Goal: Task Accomplishment & Management: Complete application form

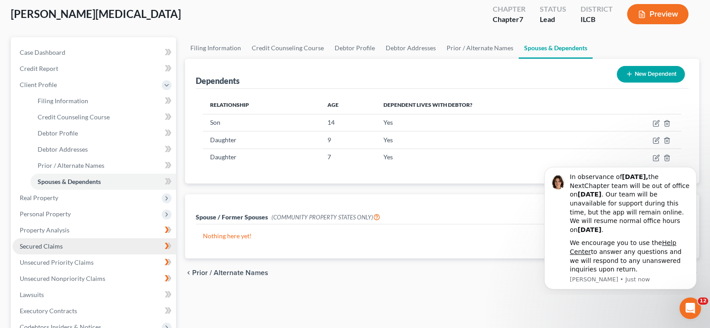
scroll to position [56, 0]
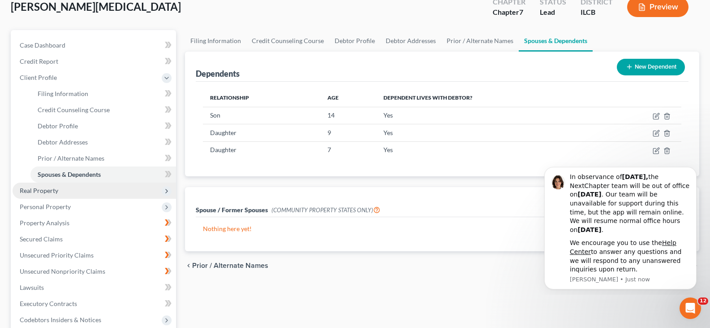
click at [84, 191] on span "Real Property" at bounding box center [95, 190] width 164 height 16
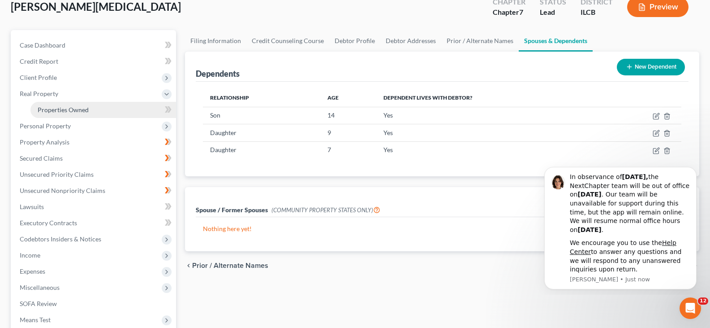
drag, startPoint x: 59, startPoint y: 110, endPoint x: 143, endPoint y: 123, distance: 84.8
click at [60, 110] on span "Properties Owned" at bounding box center [63, 110] width 51 height 8
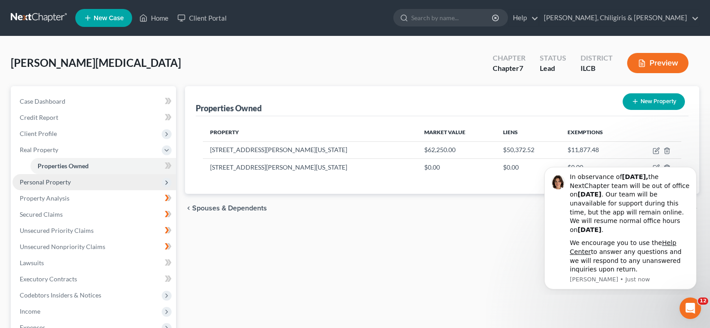
drag, startPoint x: 45, startPoint y: 179, endPoint x: 52, endPoint y: 178, distance: 7.2
click at [46, 179] on span "Personal Property" at bounding box center [45, 182] width 51 height 8
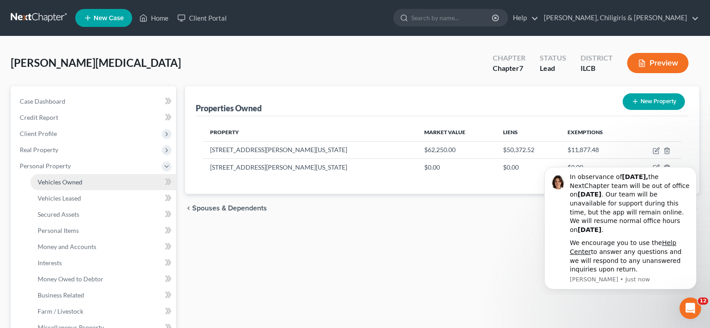
click at [72, 182] on span "Vehicles Owned" at bounding box center [60, 182] width 45 height 8
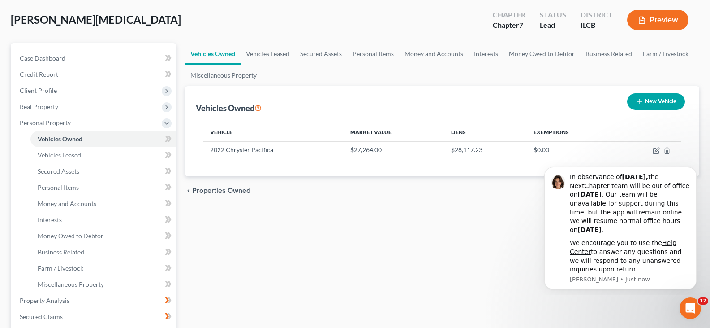
scroll to position [45, 0]
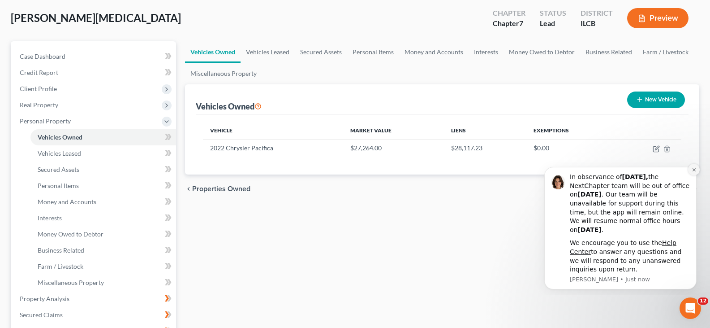
click at [693, 171] on icon "Dismiss notification" at bounding box center [694, 169] width 5 height 5
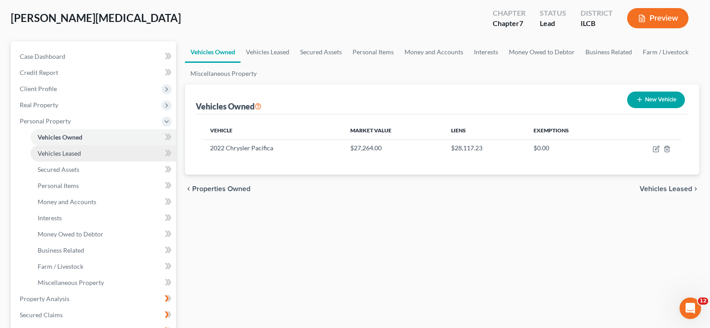
click at [57, 156] on span "Vehicles Leased" at bounding box center [59, 153] width 43 height 8
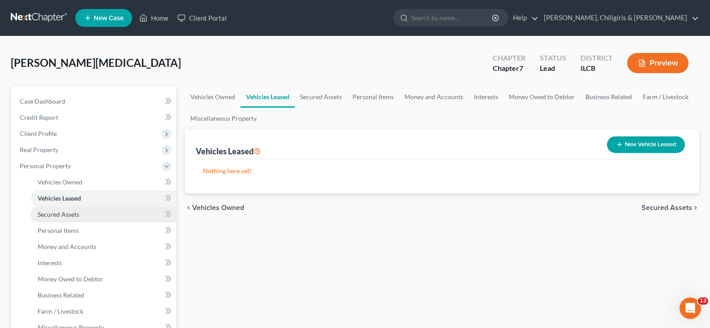
click at [59, 214] on span "Secured Assets" at bounding box center [59, 214] width 42 height 8
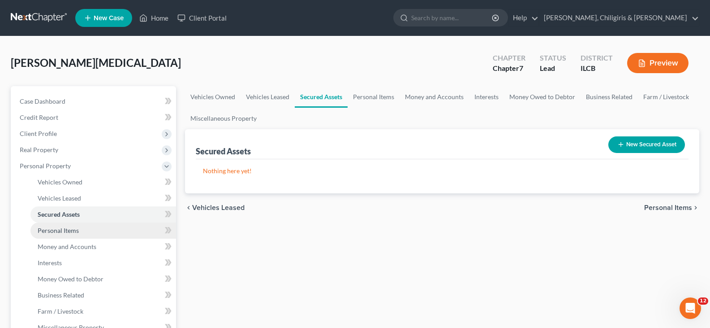
click at [65, 229] on span "Personal Items" at bounding box center [58, 230] width 41 height 8
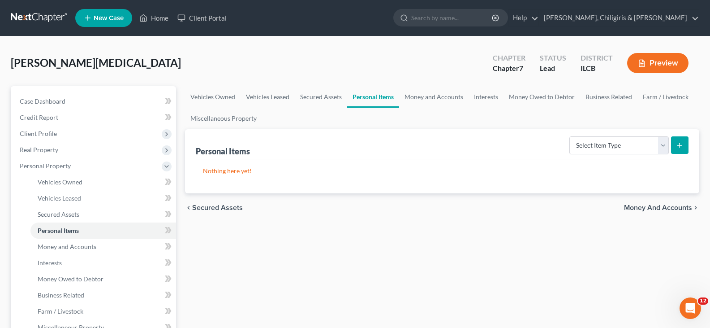
click at [683, 147] on icon "submit" at bounding box center [679, 145] width 7 height 7
click at [661, 145] on select "Select Item Type Clothing Collectibles Of Value Electronics Firearms Household …" at bounding box center [619, 145] width 99 height 18
select select "household_goods"
click at [570, 136] on select "Select Item Type Clothing Collectibles Of Value Electronics Firearms Household …" at bounding box center [619, 145] width 99 height 18
click at [687, 146] on button "submit" at bounding box center [679, 144] width 17 height 17
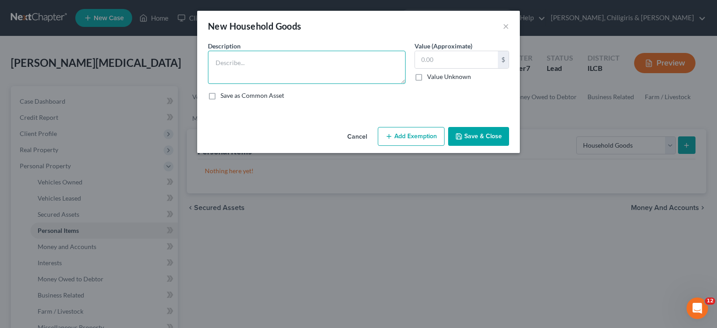
click at [313, 63] on textarea at bounding box center [307, 67] width 198 height 33
type textarea "Couch with tables (5 yrs); Refrigerator, (5 yrs); Stove, mobile dishwasher (10+…"
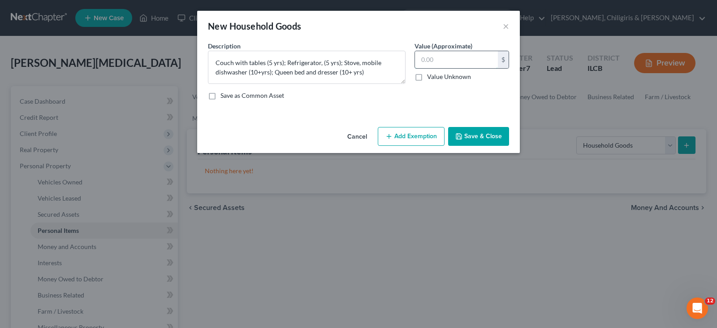
click at [431, 58] on input "text" at bounding box center [456, 59] width 83 height 17
type input "750"
drag, startPoint x: 418, startPoint y: 138, endPoint x: 376, endPoint y: 156, distance: 45.8
click at [417, 138] on button "Add Exemption" at bounding box center [411, 136] width 67 height 19
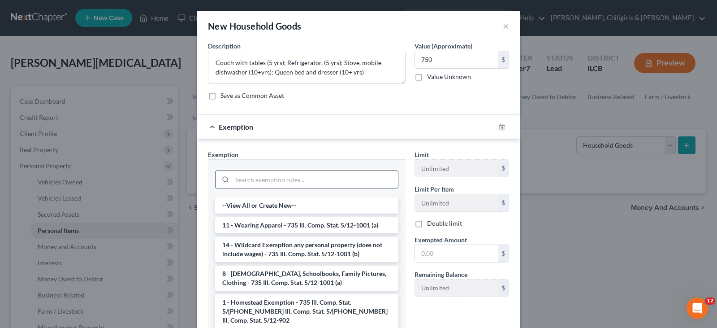
click at [293, 182] on input "search" at bounding box center [315, 179] width 166 height 17
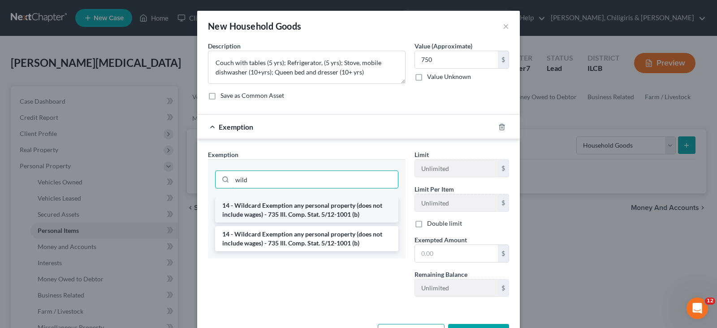
type input "wild"
click at [287, 214] on li "14 - Wildcard Exemption any personal property (does not include wages) - 735 Il…" at bounding box center [306, 209] width 183 height 25
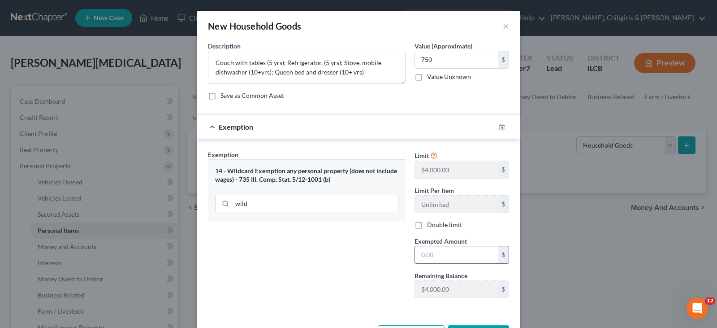
click at [454, 258] on input "text" at bounding box center [456, 254] width 83 height 17
type input "5"
type input "750.00"
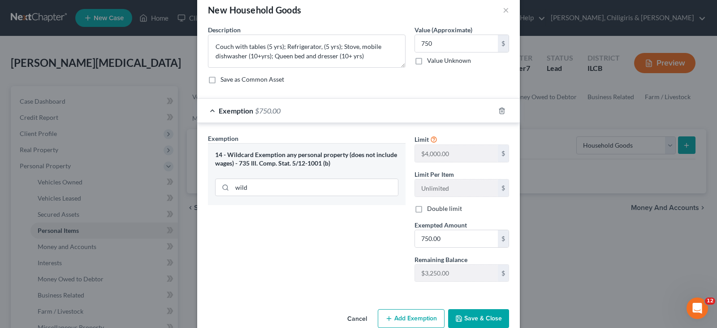
click at [476, 315] on button "Save & Close" at bounding box center [478, 318] width 61 height 19
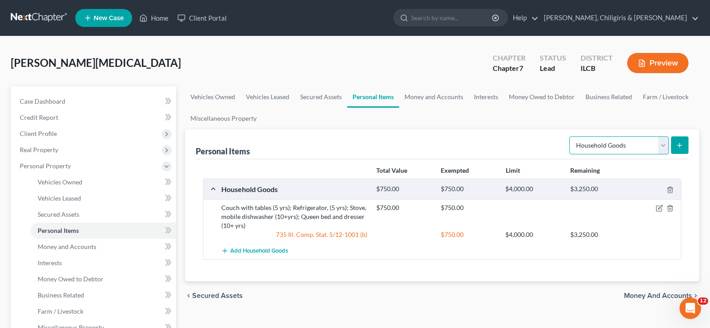
drag, startPoint x: 664, startPoint y: 144, endPoint x: 654, endPoint y: 149, distance: 11.4
click at [664, 144] on select "Select Item Type Clothing Collectibles Of Value Electronics Firearms Household …" at bounding box center [619, 145] width 99 height 18
select select "clothing"
click at [570, 136] on select "Select Item Type Clothing Collectibles Of Value Electronics Firearms Household …" at bounding box center [619, 145] width 99 height 18
click at [675, 147] on button "submit" at bounding box center [679, 144] width 17 height 17
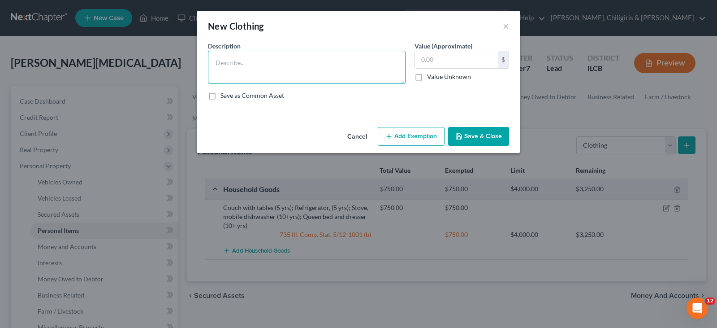
click at [301, 56] on textarea at bounding box center [307, 67] width 198 height 33
type textarea "Women's clothing"
click at [464, 60] on input "text" at bounding box center [456, 59] width 83 height 17
type input "200.00"
click at [421, 131] on button "Add Exemption" at bounding box center [411, 136] width 67 height 19
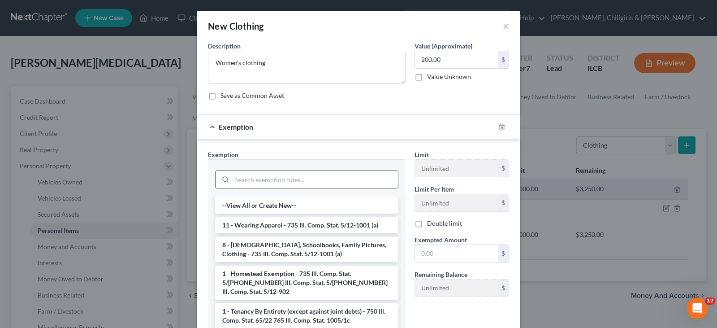
click at [306, 179] on input "search" at bounding box center [315, 179] width 166 height 17
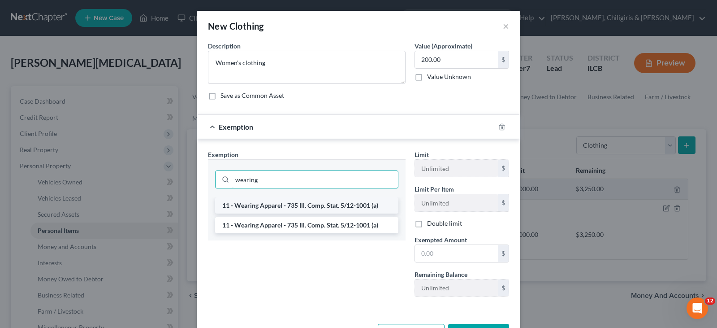
type input "wearing"
click at [315, 203] on li "11 - Wearing Apparel - 735 Ill. Comp. Stat. 5/12-1001 (a)" at bounding box center [306, 205] width 183 height 16
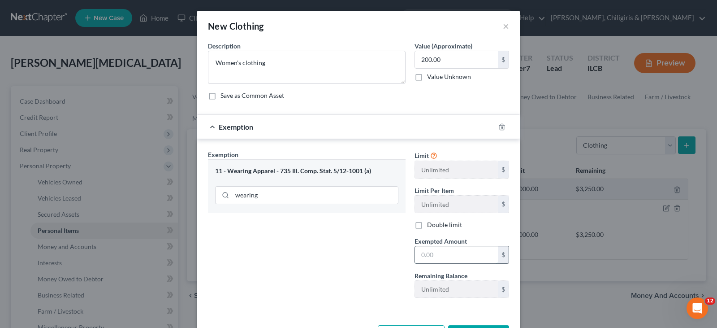
drag, startPoint x: 431, startPoint y: 255, endPoint x: 448, endPoint y: 245, distance: 19.3
click at [431, 255] on input "text" at bounding box center [456, 254] width 83 height 17
type input "200.00"
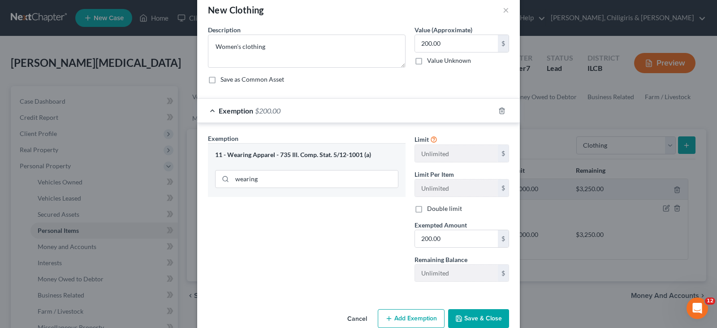
click at [460, 319] on icon "button" at bounding box center [458, 318] width 7 height 7
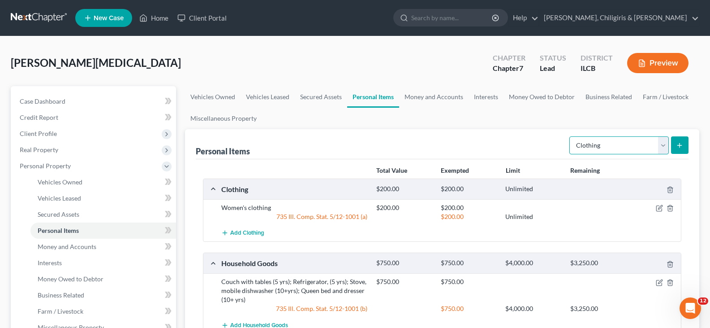
click at [664, 147] on select "Select Item Type Clothing Collectibles Of Value Electronics Firearms Household …" at bounding box center [619, 145] width 99 height 18
select select "electronics"
click at [570, 136] on select "Select Item Type Clothing Collectibles Of Value Electronics Firearms Household …" at bounding box center [619, 145] width 99 height 18
click at [681, 144] on icon "submit" at bounding box center [679, 145] width 7 height 7
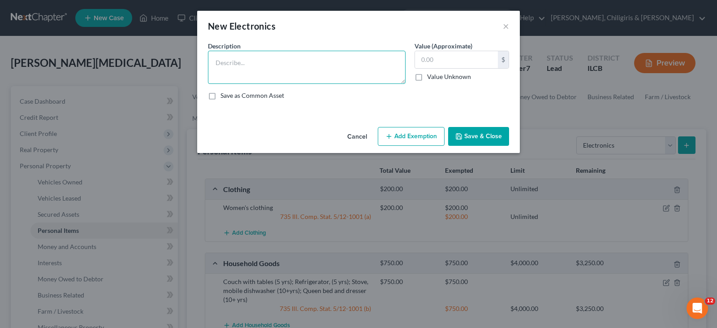
click at [312, 64] on textarea at bounding box center [307, 67] width 198 height 33
type textarea "4 TVS (52 in and 3 24 in) (10+ yrs)"
click at [451, 60] on input "text" at bounding box center [456, 59] width 83 height 17
type input "100"
click at [404, 140] on button "Add Exemption" at bounding box center [411, 136] width 67 height 19
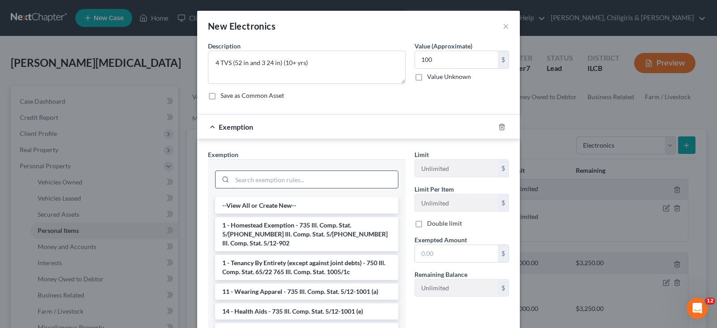
click at [341, 182] on input "search" at bounding box center [315, 179] width 166 height 17
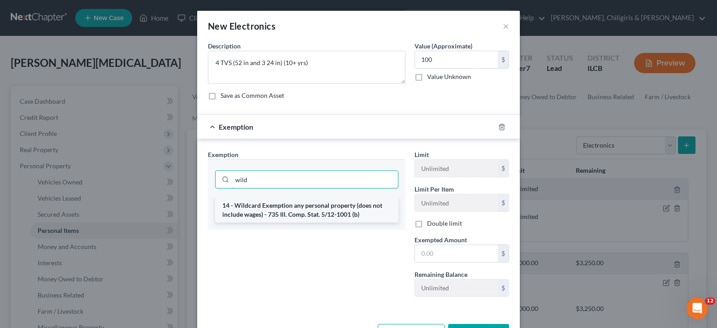
type input "wild"
click at [341, 211] on li "14 - Wildcard Exemption any personal property (does not include wages) - 735 Il…" at bounding box center [306, 209] width 183 height 25
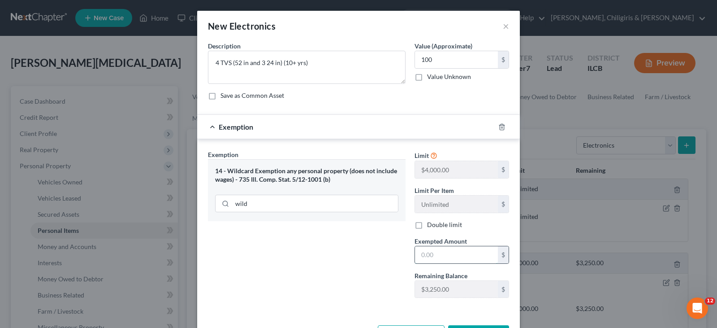
drag, startPoint x: 442, startPoint y: 256, endPoint x: 457, endPoint y: 253, distance: 15.0
click at [442, 256] on input "text" at bounding box center [456, 254] width 83 height 17
type input "100.00"
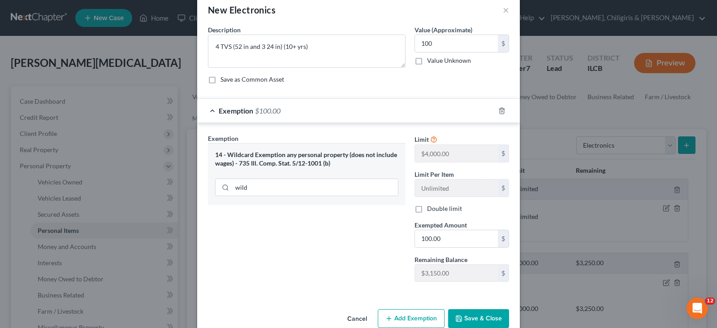
click at [479, 319] on button "Save & Close" at bounding box center [478, 318] width 61 height 19
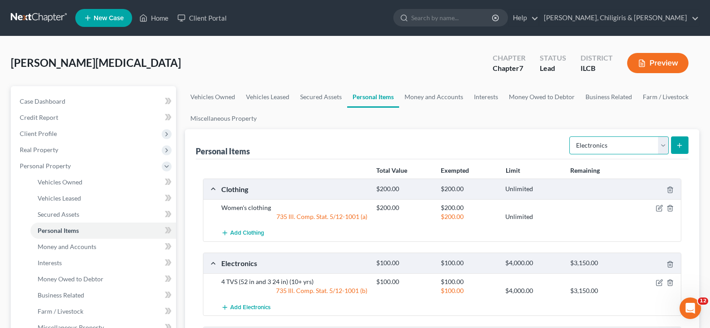
click at [666, 143] on select "Select Item Type Clothing Collectibles Of Value Electronics Firearms Household …" at bounding box center [619, 145] width 99 height 18
select select "collectibles_of_value"
click at [570, 136] on select "Select Item Type Clothing Collectibles Of Value Electronics Firearms Household …" at bounding box center [619, 145] width 99 height 18
click at [682, 144] on icon "submit" at bounding box center [679, 145] width 7 height 7
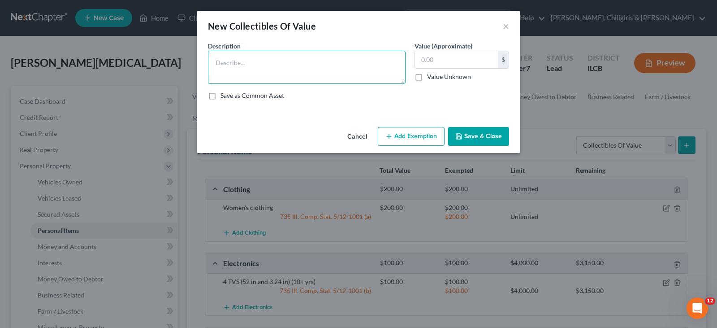
click at [302, 54] on textarea at bounding box center [307, 67] width 198 height 33
type textarea "Barbie Collection"
click at [432, 60] on input "text" at bounding box center [456, 59] width 83 height 17
type input "300.00"
drag, startPoint x: 414, startPoint y: 138, endPoint x: 410, endPoint y: 152, distance: 14.3
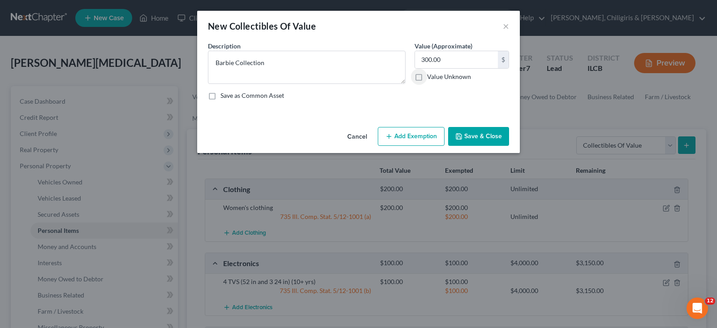
click at [414, 139] on button "Add Exemption" at bounding box center [411, 136] width 67 height 19
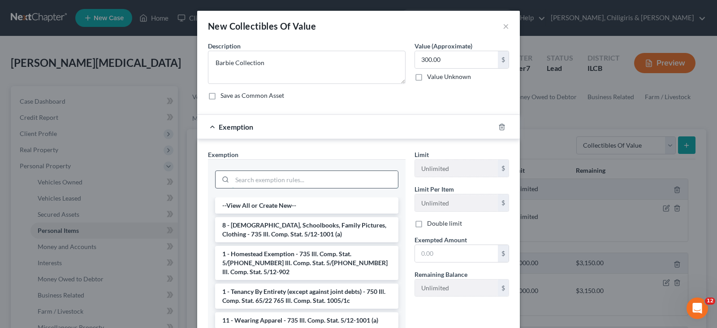
click at [302, 177] on input "search" at bounding box center [315, 179] width 166 height 17
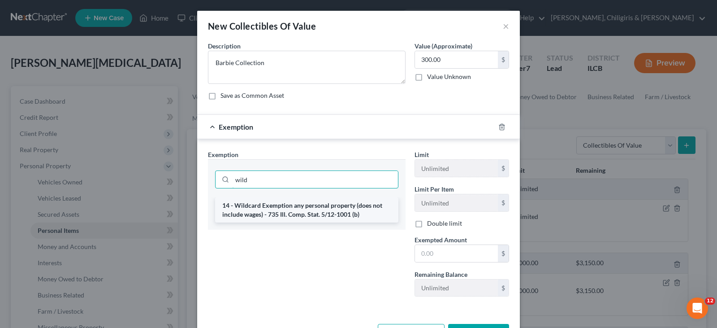
type input "wild"
click at [300, 216] on li "14 - Wildcard Exemption any personal property (does not include wages) - 735 Il…" at bounding box center [306, 209] width 183 height 25
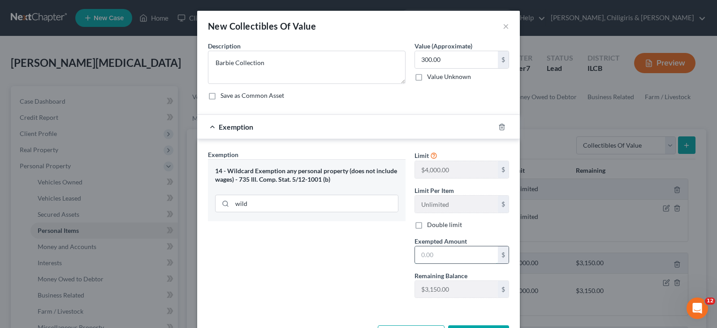
drag, startPoint x: 443, startPoint y: 260, endPoint x: 433, endPoint y: 260, distance: 9.9
click at [443, 260] on input "text" at bounding box center [456, 254] width 83 height 17
type input "300.00"
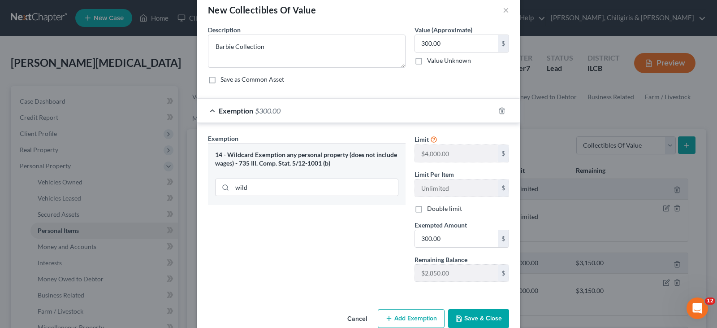
click at [486, 320] on button "Save & Close" at bounding box center [478, 318] width 61 height 19
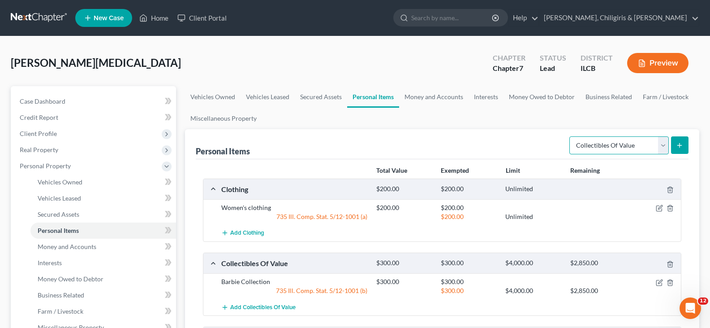
click at [665, 143] on select "Select Item Type Clothing Collectibles Of Value Electronics Firearms Household …" at bounding box center [619, 145] width 99 height 18
select select "other"
click at [570, 136] on select "Select Item Type Clothing Collectibles Of Value Electronics Firearms Household …" at bounding box center [619, 145] width 99 height 18
click at [683, 144] on icon "submit" at bounding box center [679, 145] width 7 height 7
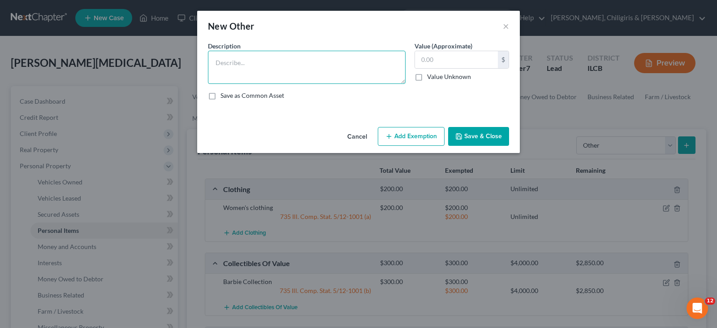
click at [324, 60] on textarea at bounding box center [307, 67] width 198 height 33
type textarea "O"
type textarea "Push lawnmower; trampoline"
type input "150.00"
drag, startPoint x: 423, startPoint y: 139, endPoint x: 420, endPoint y: 150, distance: 11.4
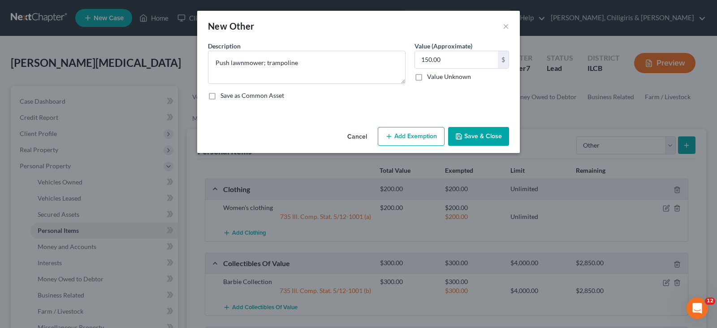
click at [422, 140] on button "Add Exemption" at bounding box center [411, 136] width 67 height 19
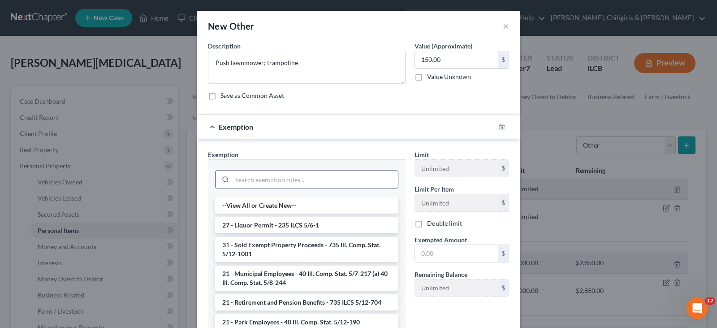
click at [293, 182] on input "search" at bounding box center [315, 179] width 166 height 17
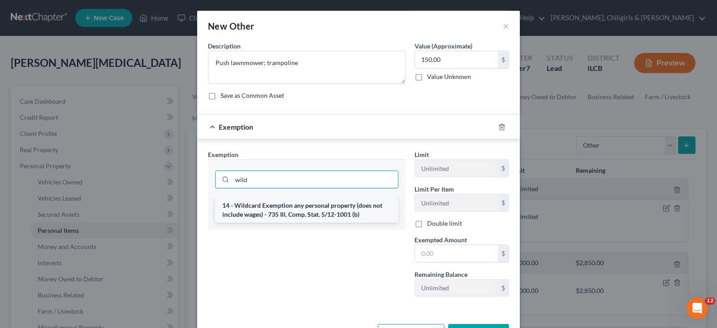
type input "wild"
click at [291, 207] on li "14 - Wildcard Exemption any personal property (does not include wages) - 735 Il…" at bounding box center [306, 209] width 183 height 25
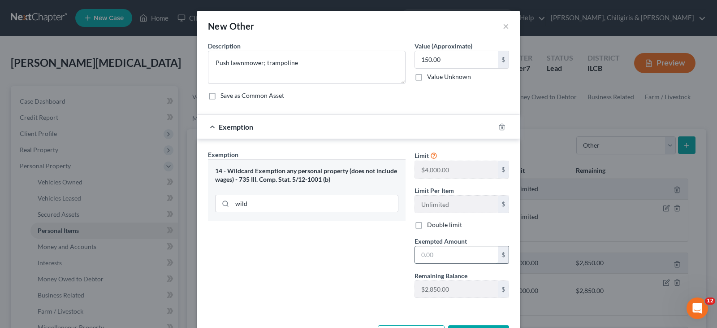
drag, startPoint x: 453, startPoint y: 260, endPoint x: 457, endPoint y: 256, distance: 5.7
click at [453, 260] on input "text" at bounding box center [456, 254] width 83 height 17
type input "150.00"
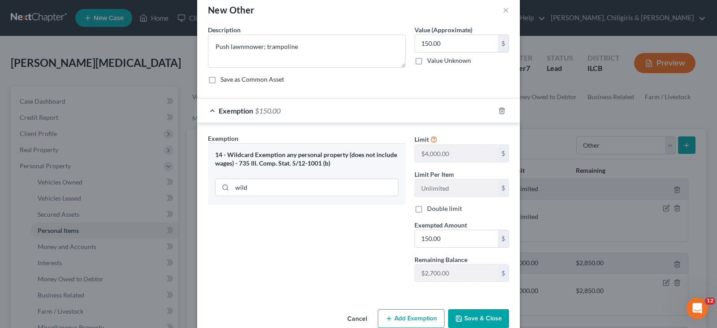
click at [471, 317] on button "Save & Close" at bounding box center [478, 318] width 61 height 19
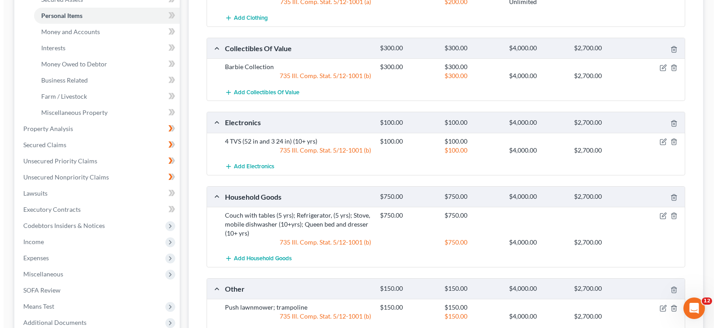
scroll to position [246, 0]
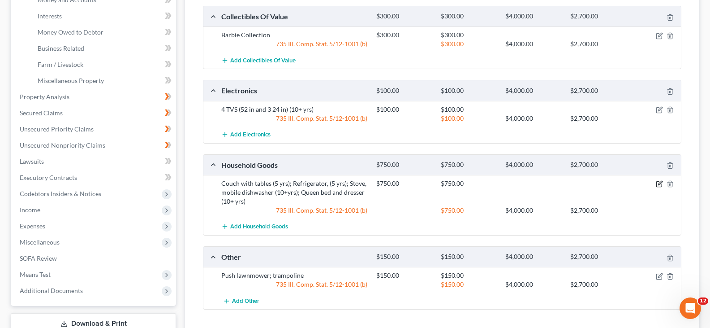
click at [659, 184] on icon "button" at bounding box center [659, 183] width 7 height 7
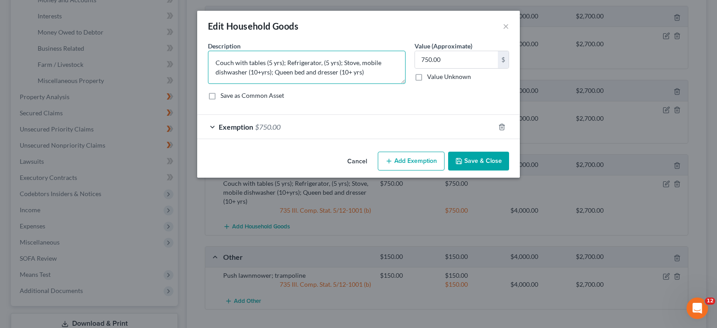
click at [369, 71] on textarea "Couch with tables (5 yrs); Refrigerator, (5 yrs); Stove, mobile dishwasher (10+…" at bounding box center [307, 67] width 198 height 33
type textarea "Couch with tables (5 yrs); Refrigerator, (5 yrs); Stove, mobile dishwasher (10+…"
click at [442, 60] on input "750.00" at bounding box center [456, 59] width 83 height 17
type input "800.00"
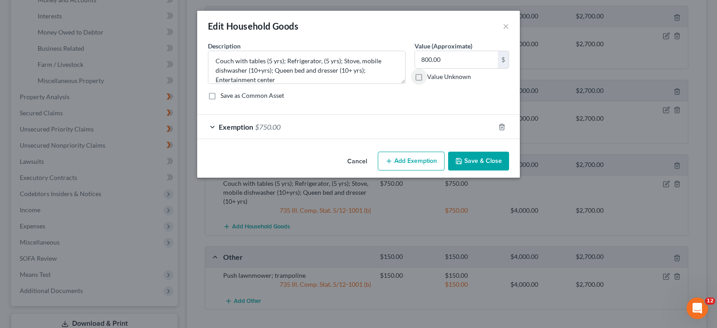
click at [212, 126] on div "Exemption $750.00" at bounding box center [346, 127] width 298 height 24
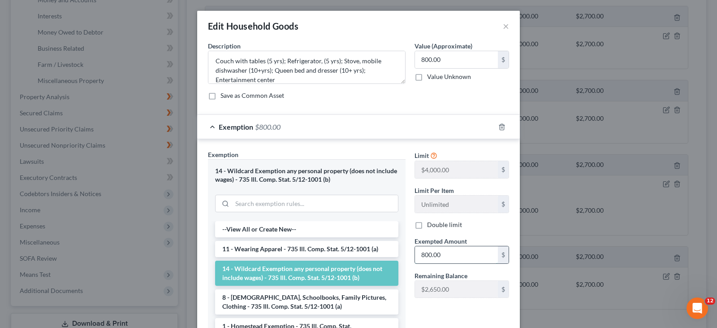
type input "800.00"
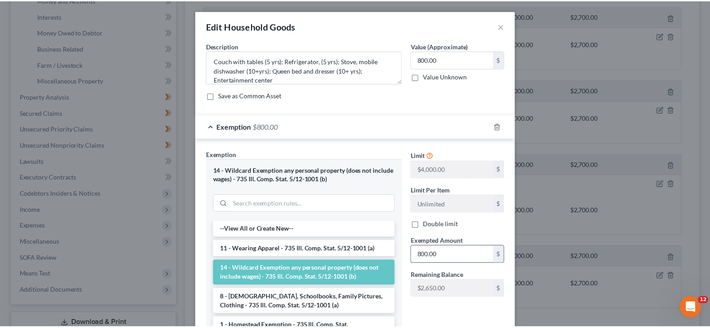
scroll to position [101, 0]
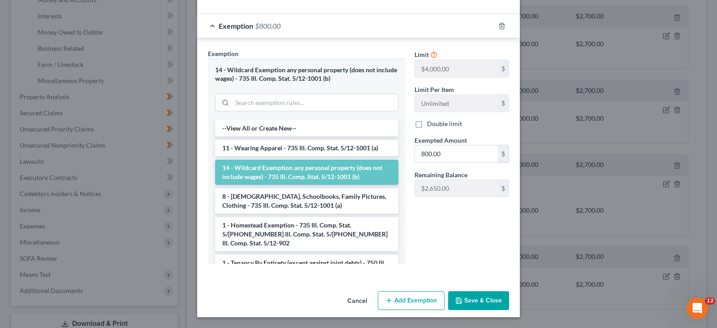
click at [475, 301] on button "Save & Close" at bounding box center [478, 300] width 61 height 19
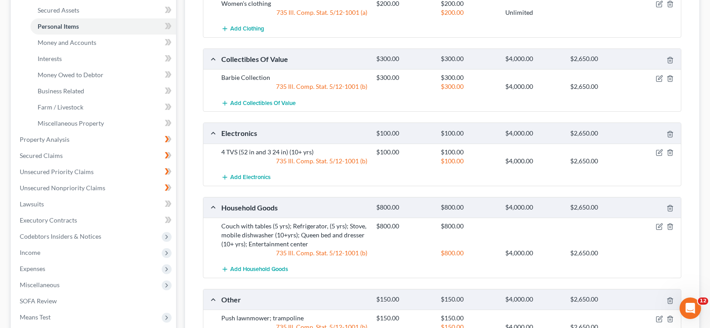
scroll to position [168, 0]
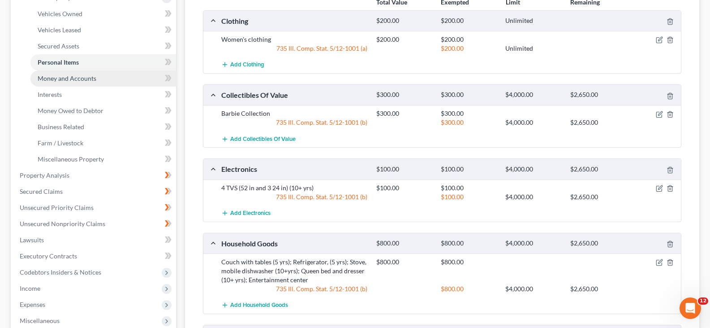
click at [65, 79] on span "Money and Accounts" at bounding box center [67, 78] width 59 height 8
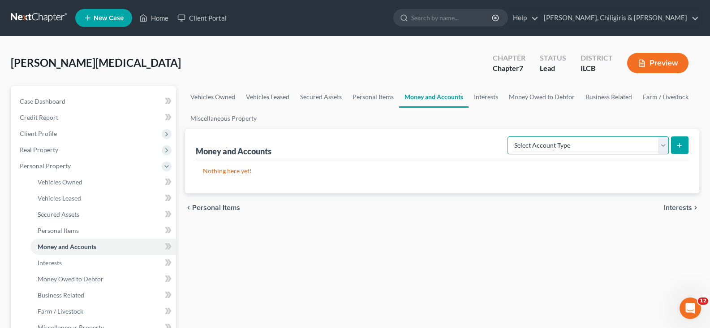
click at [663, 145] on select "Select Account Type Brokerage Cash on Hand Certificates of Deposit Checking Acc…" at bounding box center [588, 145] width 161 height 18
select select "checking"
click at [510, 136] on select "Select Account Type Brokerage Cash on Hand Certificates of Deposit Checking Acc…" at bounding box center [588, 145] width 161 height 18
click at [682, 145] on line "submit" at bounding box center [680, 145] width 4 height 0
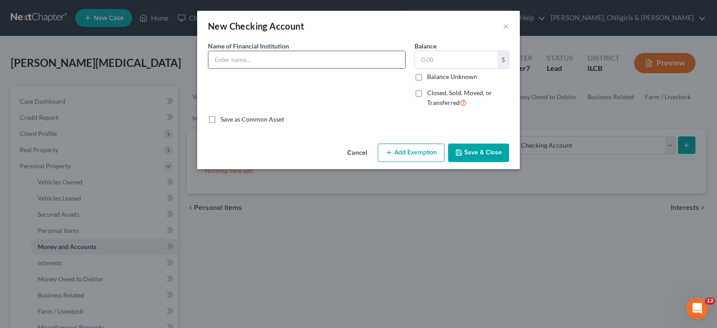
click at [269, 60] on input "text" at bounding box center [306, 59] width 197 height 17
type input "Regions Bank, Acct x1138"
click at [448, 63] on input "text" at bounding box center [456, 59] width 83 height 17
type input "50.00"
click at [425, 153] on button "Add Exemption" at bounding box center [411, 152] width 67 height 19
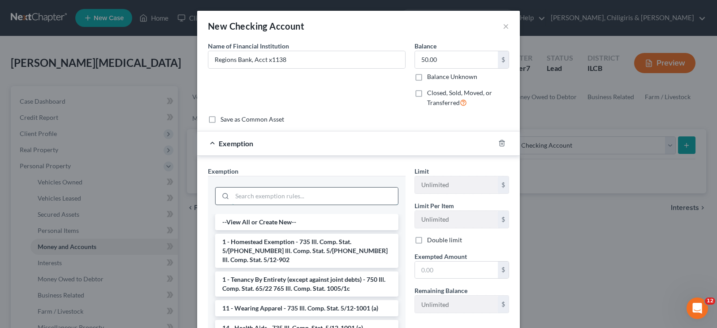
click at [281, 197] on input "search" at bounding box center [315, 195] width 166 height 17
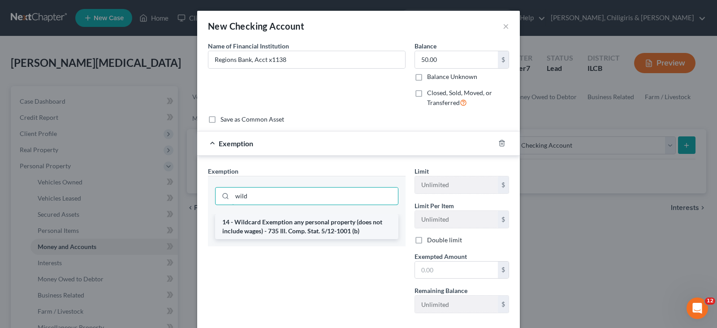
type input "wild"
click at [294, 225] on li "14 - Wildcard Exemption any personal property (does not include wages) - 735 Il…" at bounding box center [306, 226] width 183 height 25
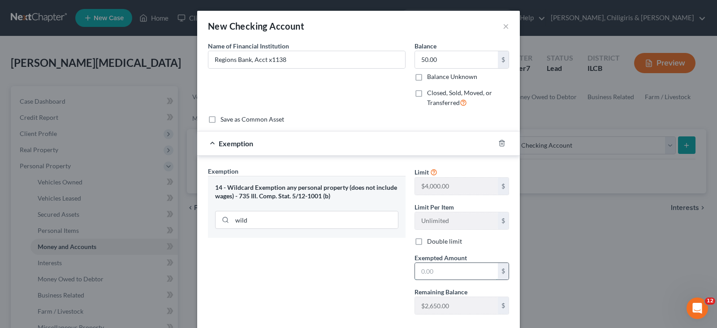
click at [440, 269] on input "text" at bounding box center [456, 271] width 83 height 17
type input "50.00"
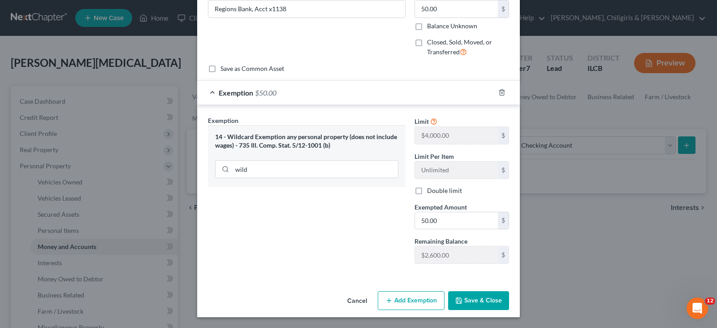
click at [474, 303] on button "Save & Close" at bounding box center [478, 300] width 61 height 19
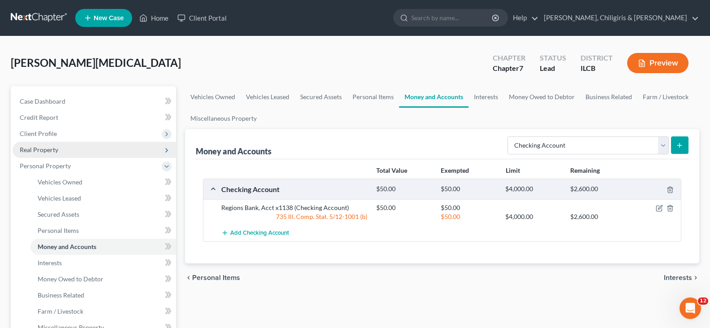
drag, startPoint x: 39, startPoint y: 151, endPoint x: 69, endPoint y: 150, distance: 29.6
click at [39, 151] on span "Real Property" at bounding box center [39, 150] width 39 height 8
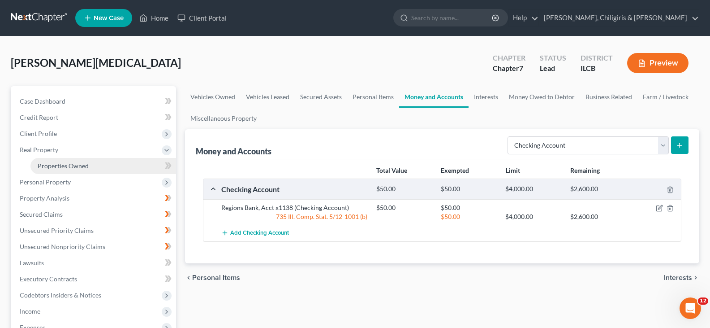
click at [57, 166] on span "Properties Owned" at bounding box center [63, 166] width 51 height 8
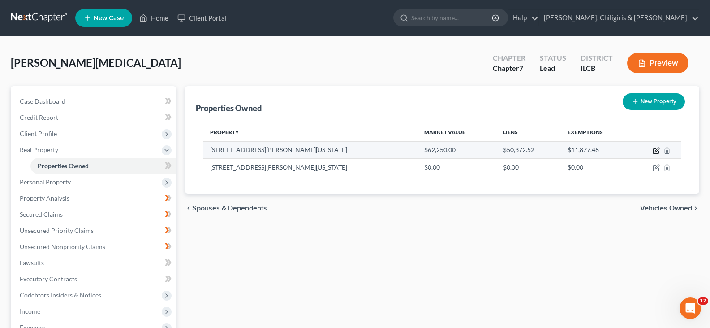
click at [656, 150] on icon "button" at bounding box center [657, 149] width 4 height 4
select select "14"
select select "0"
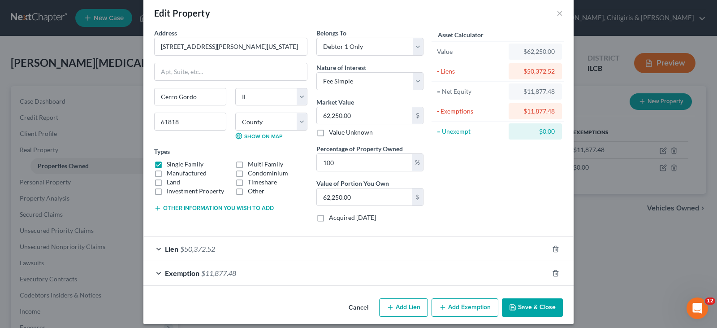
scroll to position [20, 0]
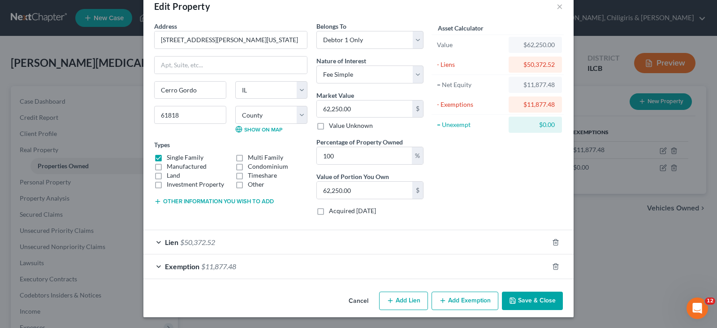
click at [152, 243] on div "Lien $50,372.52" at bounding box center [345, 242] width 405 height 24
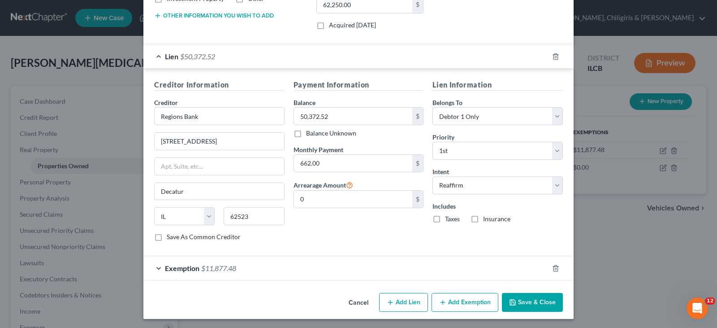
scroll to position [207, 0]
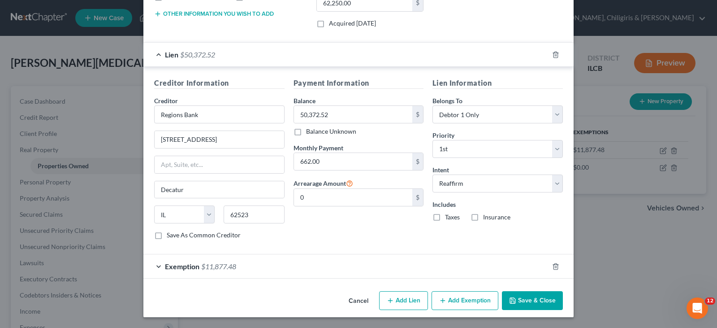
click at [157, 57] on div "Lien $50,372.52" at bounding box center [345, 55] width 405 height 24
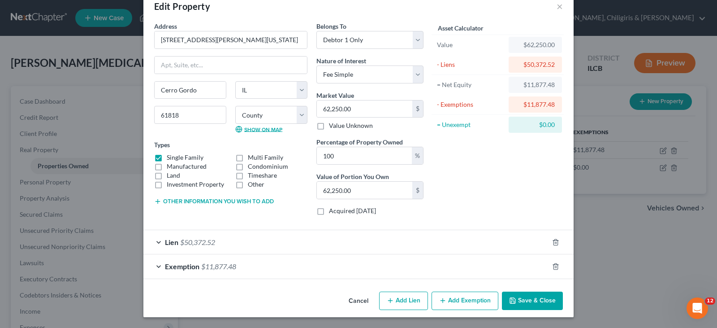
scroll to position [20, 0]
click at [156, 267] on div "Exemption $11,877.48" at bounding box center [345, 266] width 405 height 24
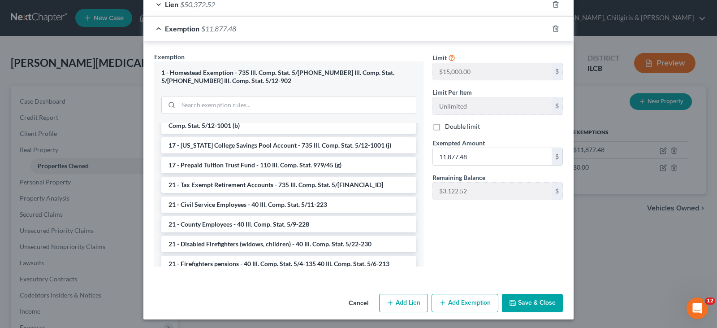
scroll to position [259, 0]
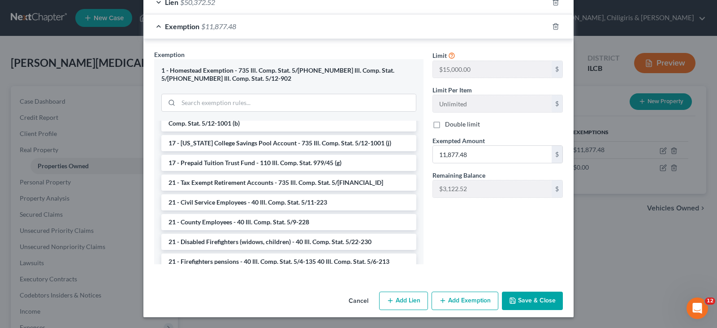
click at [530, 303] on button "Save & Close" at bounding box center [532, 300] width 61 height 19
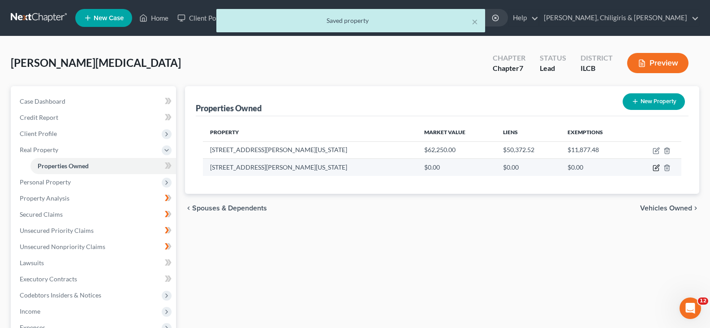
click at [655, 169] on icon "button" at bounding box center [657, 167] width 4 height 4
select select "14"
select select "73"
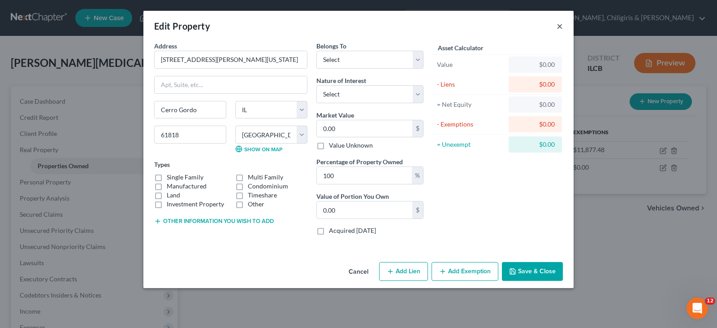
drag, startPoint x: 559, startPoint y: 28, endPoint x: 565, endPoint y: 54, distance: 26.6
click at [559, 30] on button "×" at bounding box center [560, 26] width 6 height 11
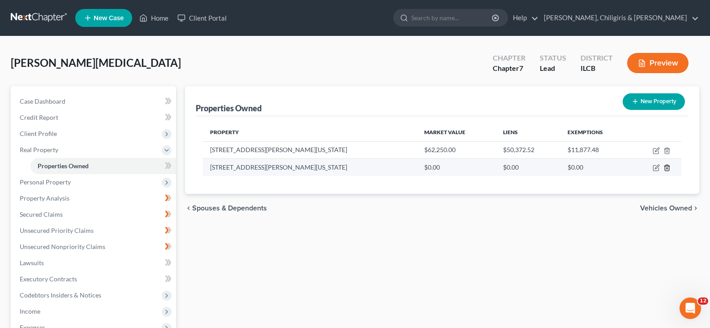
click at [668, 168] on line "button" at bounding box center [668, 169] width 0 height 2
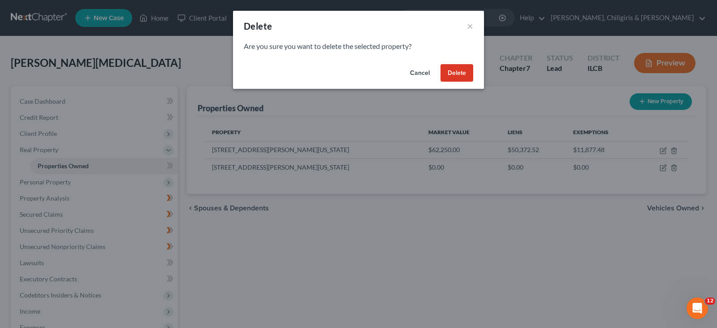
click at [454, 73] on button "Delete" at bounding box center [457, 73] width 33 height 18
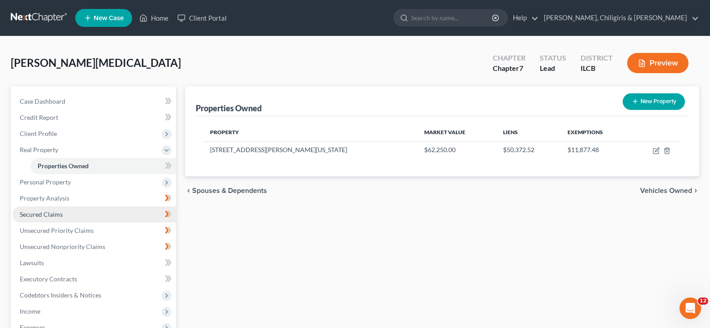
click at [47, 214] on span "Secured Claims" at bounding box center [41, 214] width 43 height 8
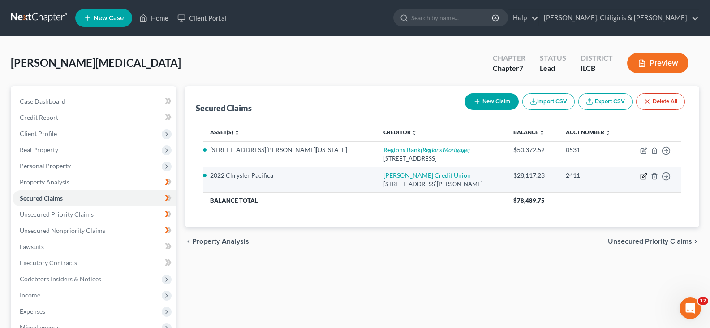
click at [642, 176] on icon "button" at bounding box center [643, 176] width 7 height 7
select select "14"
select select "2"
select select "0"
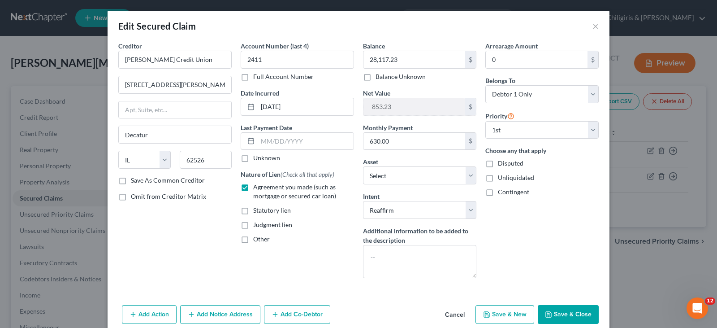
click at [562, 311] on button "Save & Close" at bounding box center [568, 314] width 61 height 19
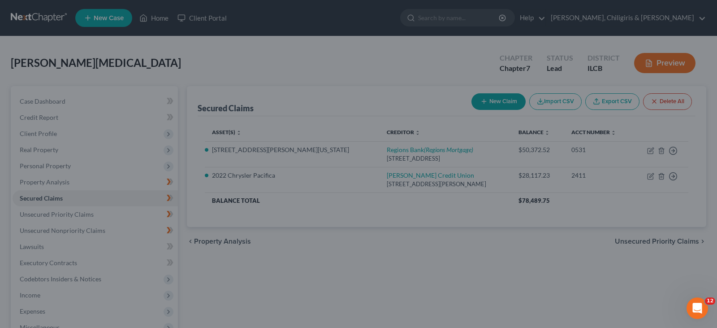
select select "3"
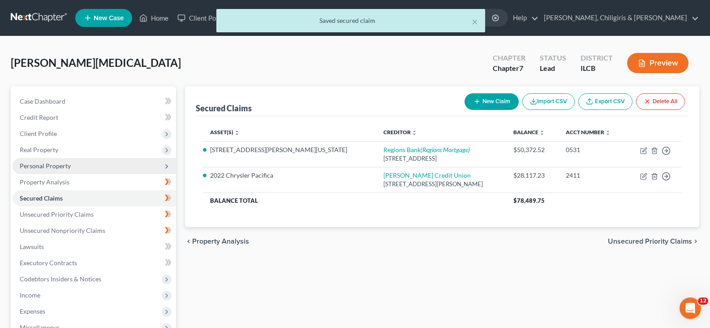
click at [57, 166] on span "Personal Property" at bounding box center [45, 166] width 51 height 8
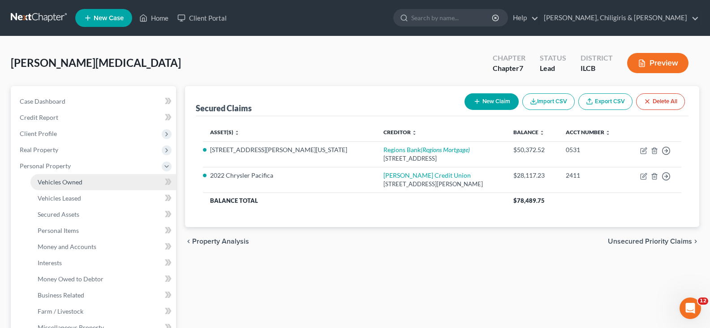
click at [75, 185] on span "Vehicles Owned" at bounding box center [60, 182] width 45 height 8
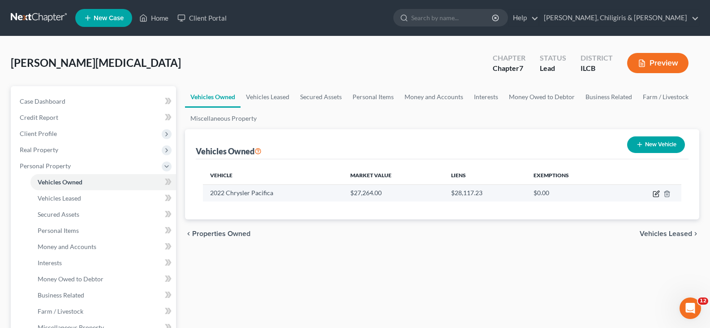
click at [656, 193] on icon "button" at bounding box center [657, 192] width 4 height 4
select select "0"
select select "4"
select select "2"
select select "0"
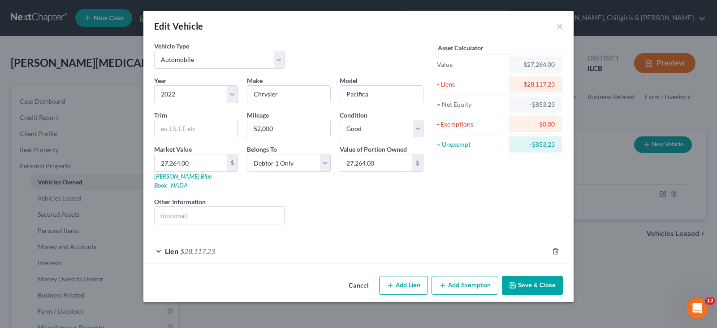
click at [159, 244] on div "Lien $28,117.23" at bounding box center [345, 251] width 405 height 24
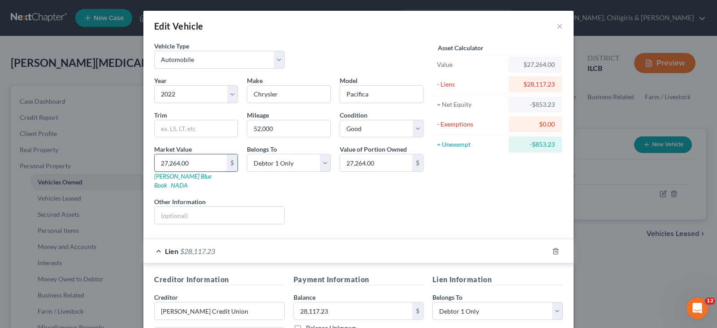
click at [194, 163] on input "27,264.00" at bounding box center [191, 162] width 72 height 17
type input "2"
type input "2.00"
type input "25"
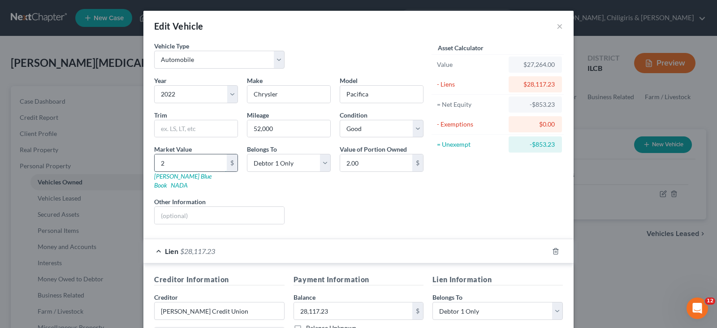
type input "25.00"
type input "250"
type input "250.00"
type input "2,500"
type input "2,500.00"
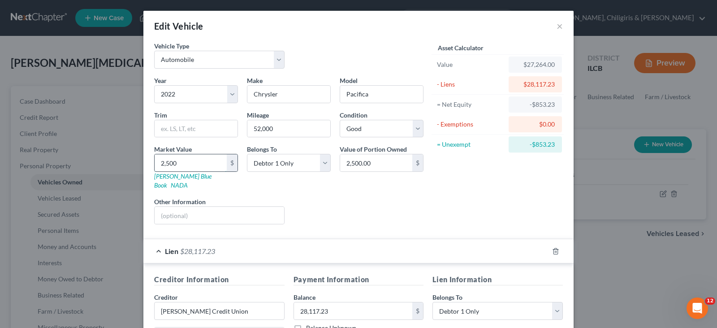
type input "2,5000"
type input "25,000.00"
type input "25,000"
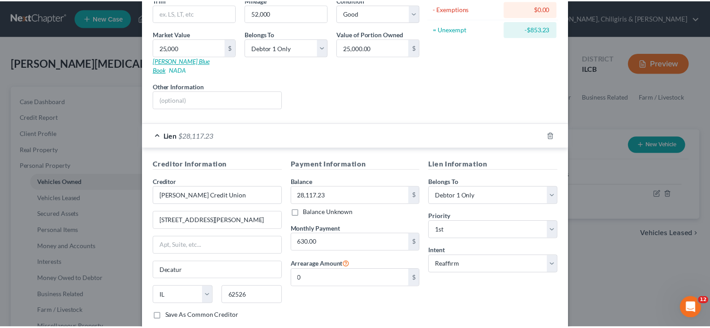
scroll to position [157, 0]
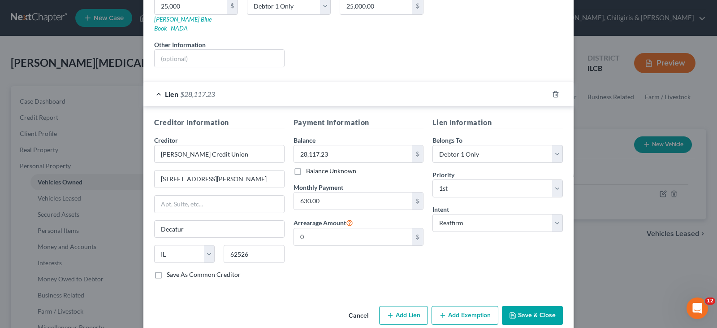
click at [524, 306] on button "Save & Close" at bounding box center [532, 315] width 61 height 19
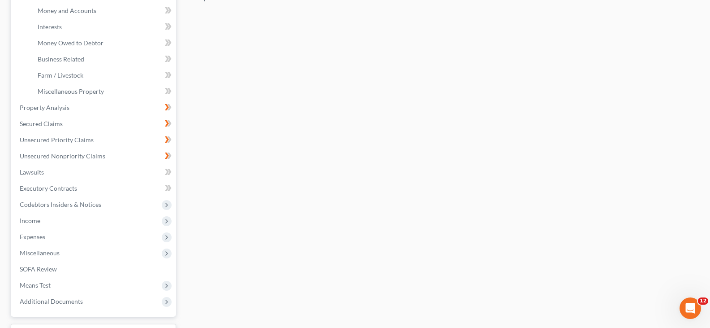
scroll to position [258, 0]
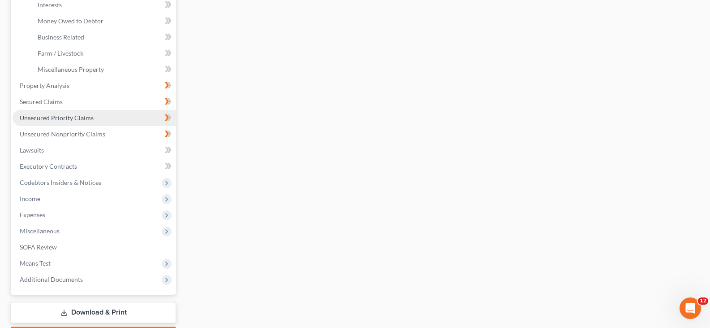
click at [78, 117] on span "Unsecured Priority Claims" at bounding box center [57, 118] width 74 height 8
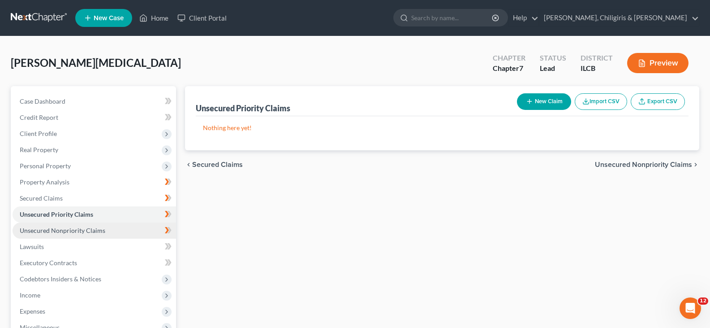
click at [95, 232] on span "Unsecured Nonpriority Claims" at bounding box center [63, 230] width 86 height 8
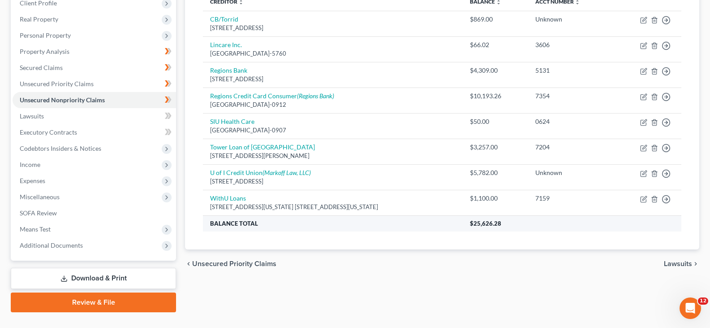
scroll to position [149, 0]
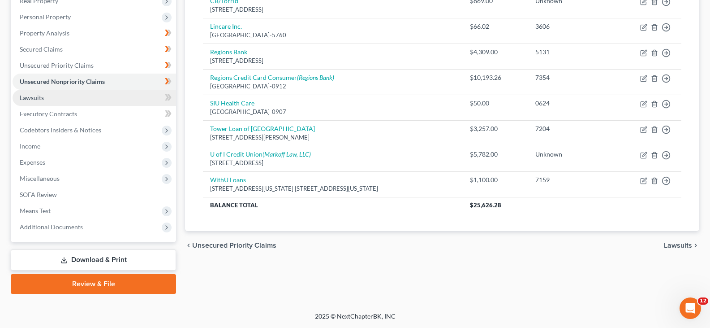
click at [36, 99] on span "Lawsuits" at bounding box center [32, 98] width 24 height 8
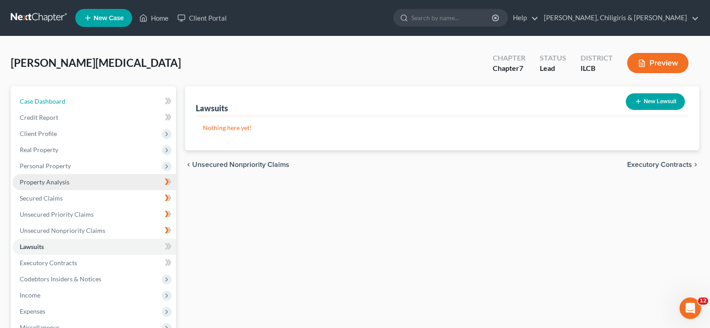
drag, startPoint x: 34, startPoint y: 106, endPoint x: 133, endPoint y: 183, distance: 125.6
click at [34, 106] on link "Case Dashboard" at bounding box center [95, 101] width 164 height 16
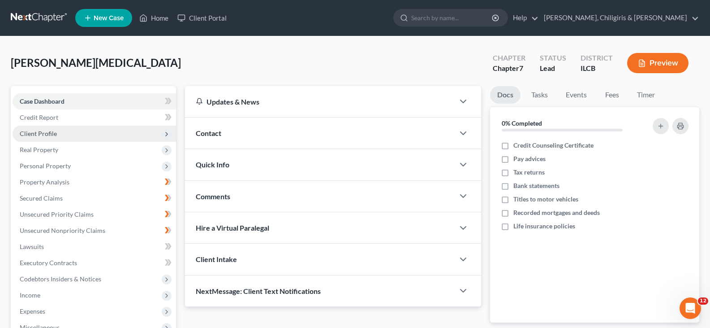
click at [43, 133] on span "Client Profile" at bounding box center [38, 134] width 37 height 8
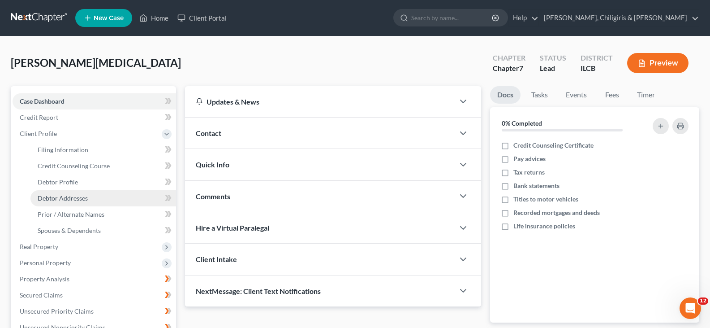
click at [67, 197] on span "Debtor Addresses" at bounding box center [63, 198] width 50 height 8
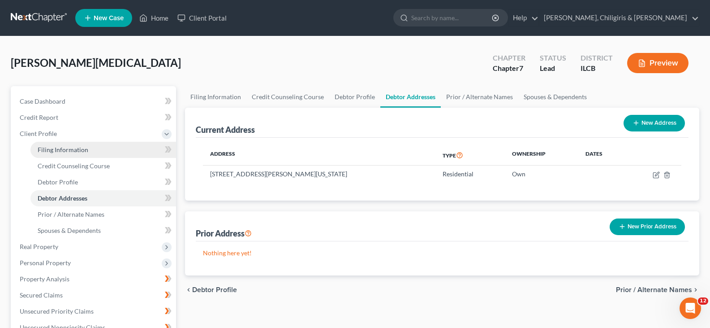
click at [69, 151] on span "Filing Information" at bounding box center [63, 150] width 51 height 8
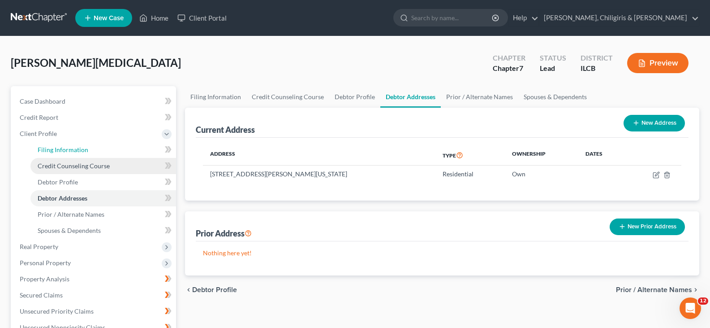
select select "1"
select select "0"
select select "24"
select select "14"
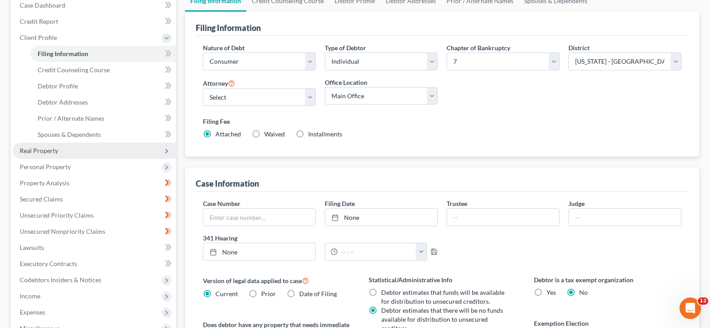
scroll to position [90, 0]
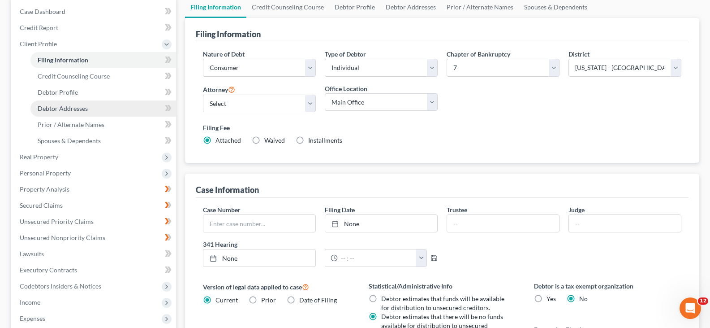
click at [66, 108] on span "Debtor Addresses" at bounding box center [63, 108] width 50 height 8
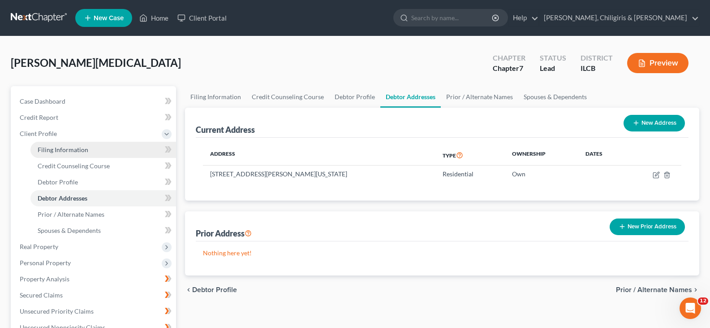
click at [79, 147] on span "Filing Information" at bounding box center [63, 150] width 51 height 8
select select "1"
select select "0"
select select "24"
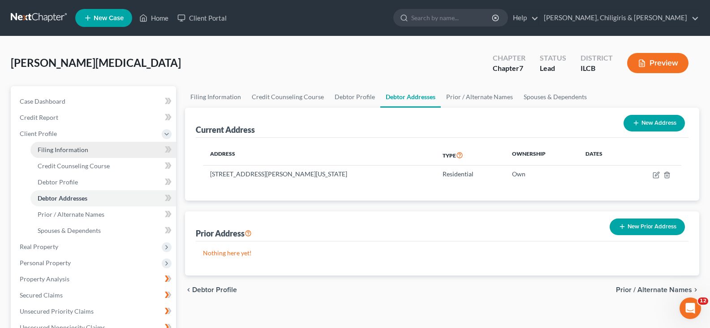
select select "0"
select select "14"
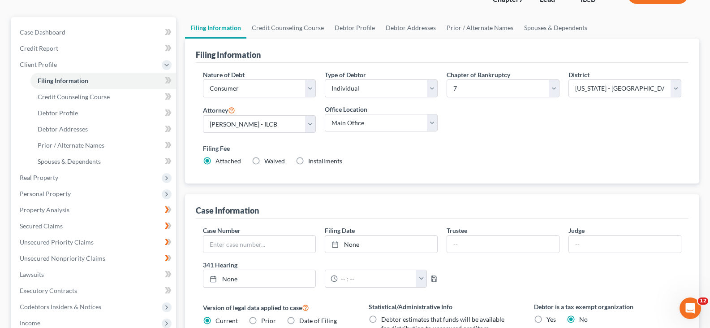
scroll to position [34, 0]
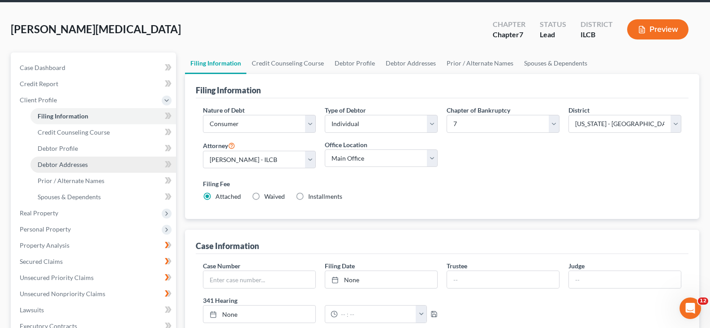
click at [69, 167] on span "Debtor Addresses" at bounding box center [63, 164] width 50 height 8
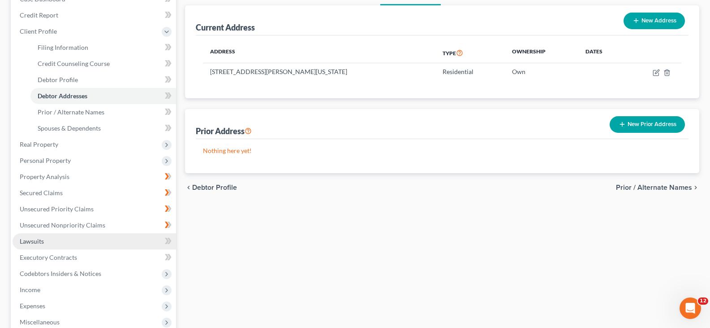
scroll to position [101, 0]
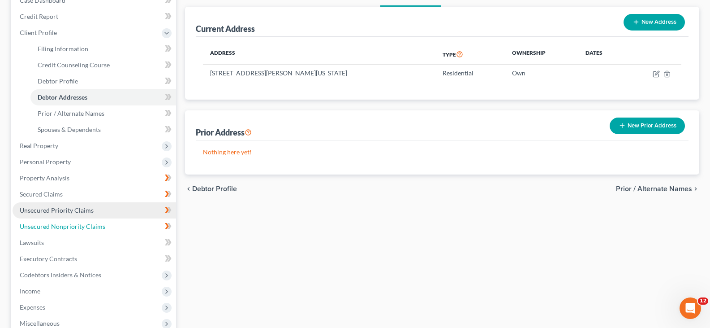
click at [81, 226] on span "Unsecured Nonpriority Claims" at bounding box center [63, 226] width 86 height 8
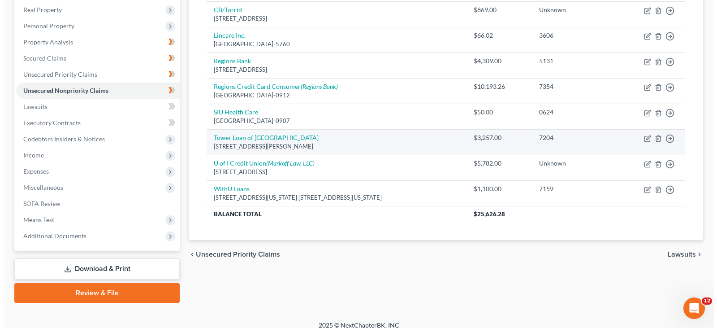
scroll to position [149, 0]
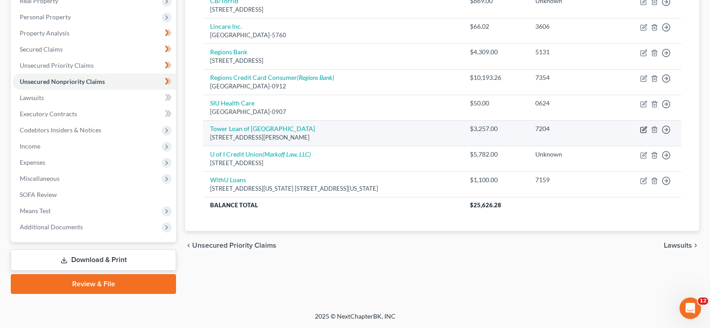
click at [643, 130] on icon "button" at bounding box center [643, 129] width 7 height 7
select select "14"
select select "10"
select select "0"
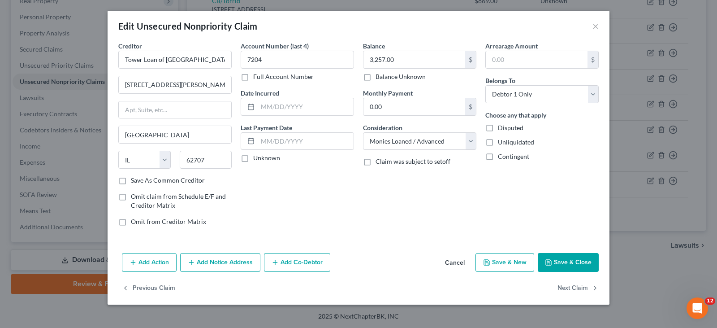
click at [143, 264] on button "Add Action" at bounding box center [149, 262] width 55 height 19
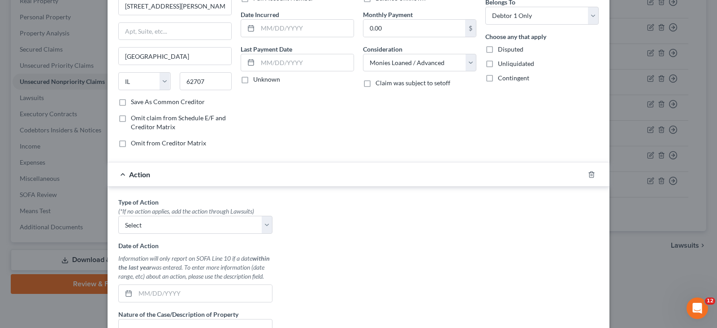
scroll to position [90, 0]
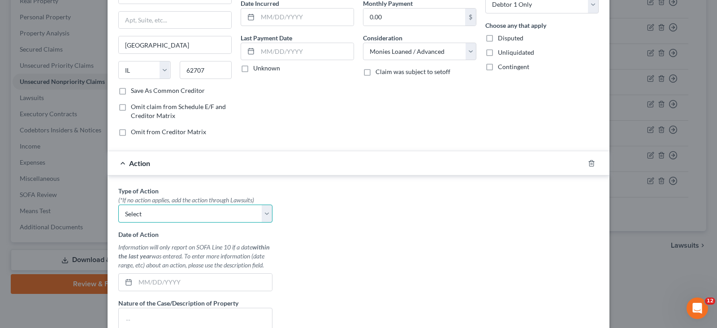
click at [262, 215] on select "Select Repossession Garnishment Foreclosure Personal Injury Attached, Seized, O…" at bounding box center [195, 213] width 154 height 18
click at [120, 162] on div "Action" at bounding box center [346, 163] width 477 height 24
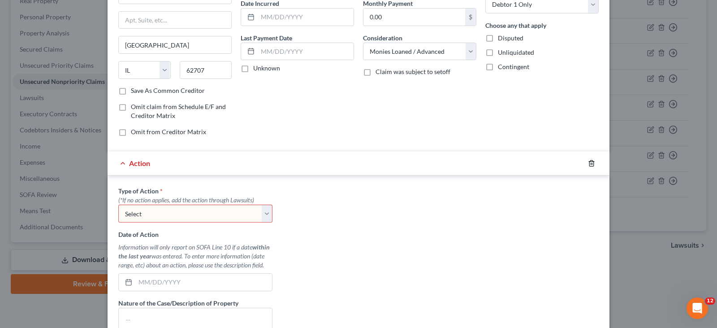
click at [589, 165] on icon "button" at bounding box center [591, 163] width 7 height 7
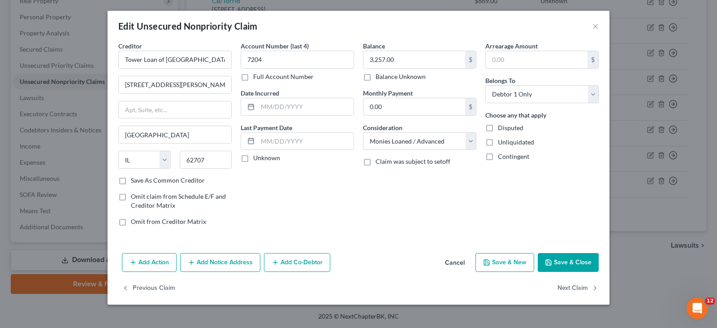
scroll to position [0, 0]
click at [226, 263] on button "Add Notice Address" at bounding box center [220, 262] width 80 height 19
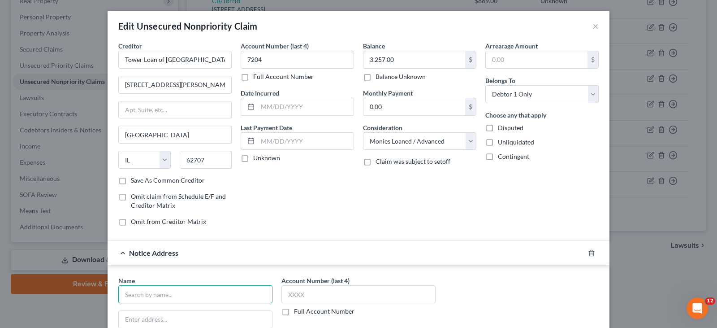
click at [157, 297] on input "text" at bounding box center [195, 294] width 154 height 18
type input "[PERSON_NAME]"
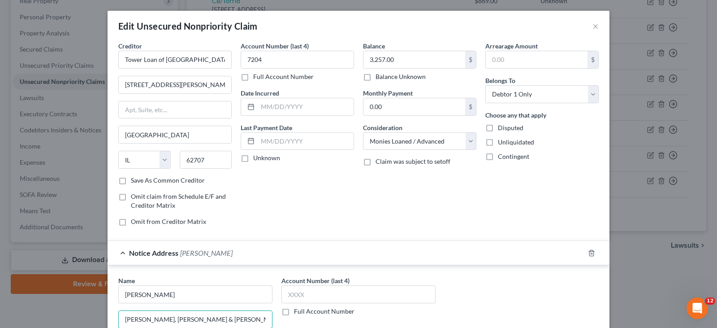
type input "[PERSON_NAME], [PERSON_NAME] & [PERSON_NAME]"
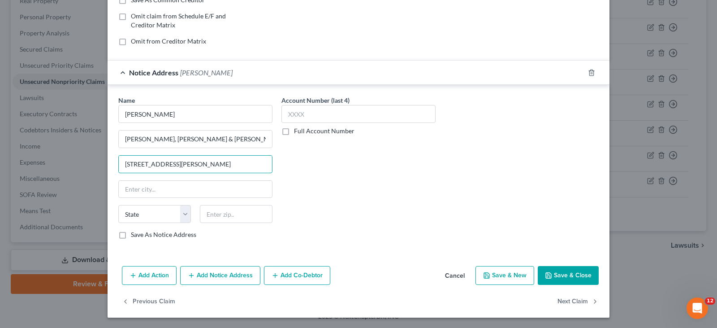
type input "[STREET_ADDRESS][PERSON_NAME]"
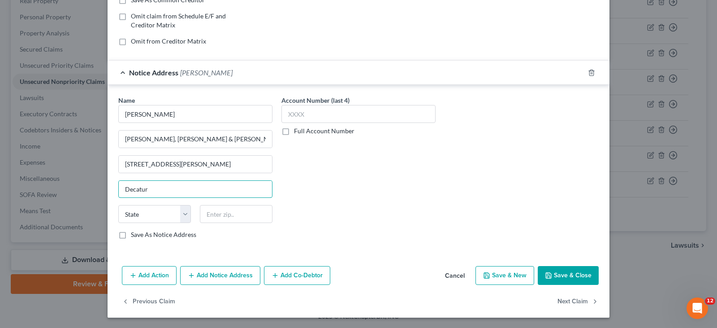
type input "Decatur"
select select "14"
type input "62523"
click at [294, 131] on label "Full Account Number" at bounding box center [324, 130] width 60 height 9
click at [298, 131] on input "Full Account Number" at bounding box center [301, 129] width 6 height 6
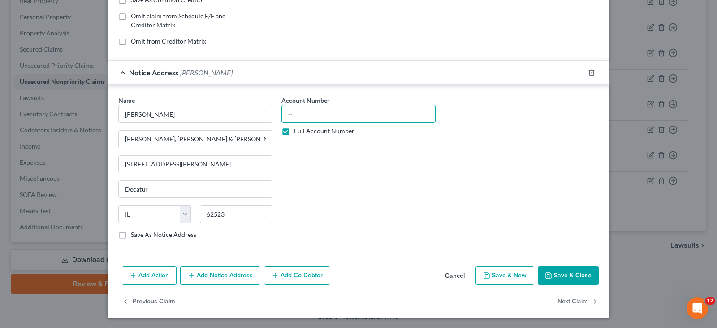
click at [300, 119] on input "text" at bounding box center [358, 114] width 154 height 18
type input "25-SC-70"
click at [569, 273] on button "Save & Close" at bounding box center [568, 275] width 61 height 19
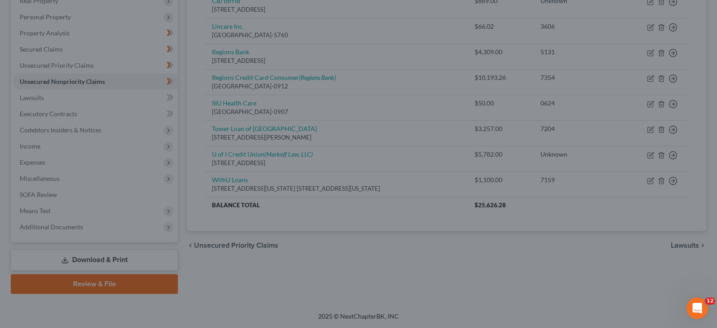
type input "0"
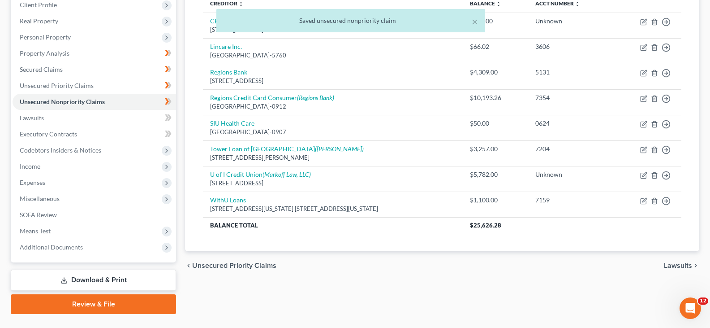
scroll to position [126, 0]
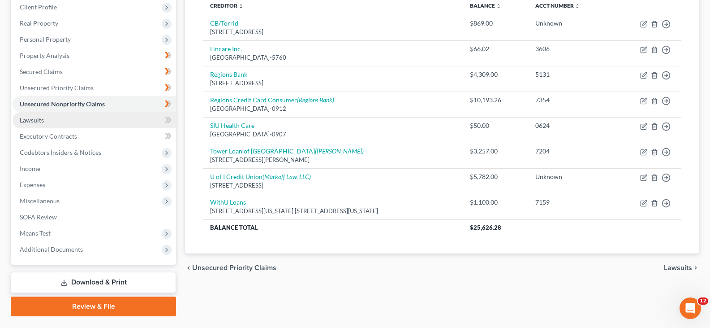
click at [30, 119] on span "Lawsuits" at bounding box center [32, 120] width 24 height 8
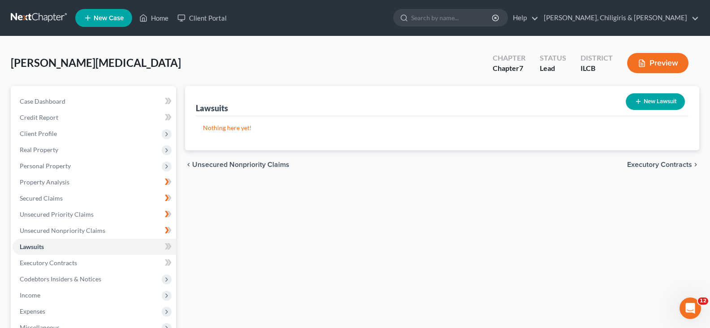
click at [650, 100] on button "New Lawsuit" at bounding box center [655, 101] width 59 height 17
select select "0"
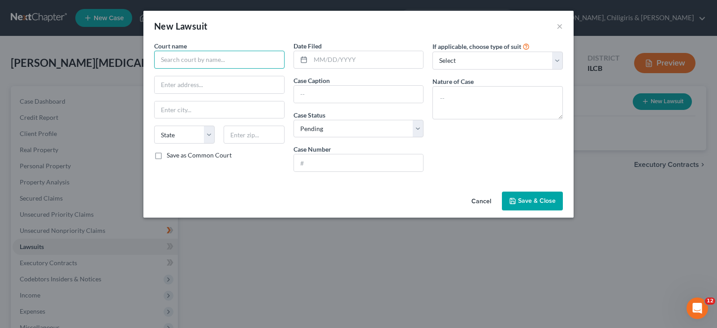
click at [236, 59] on input "text" at bounding box center [219, 60] width 130 height 18
type input "Piatt County Sixth Judicial Circuit, [GEOGRAPHIC_DATA]"
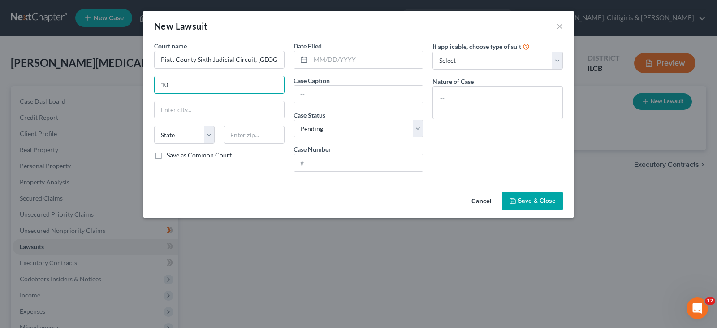
type input "1"
type input "P.O. Box 558"
type input "Monticello"
select select "14"
type input "61856"
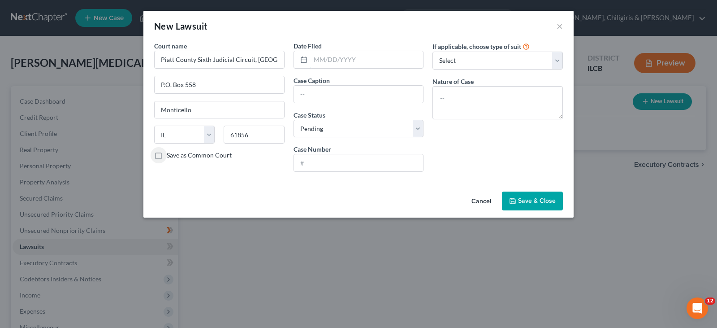
drag, startPoint x: 321, startPoint y: 59, endPoint x: 324, endPoint y: 45, distance: 14.2
click at [321, 59] on input "text" at bounding box center [367, 59] width 113 height 17
type input "[DATE]"
type input "Tower Loan of [US_STATE] v. [MEDICAL_DATA][PERSON_NAME]"
drag, startPoint x: 310, startPoint y: 161, endPoint x: 316, endPoint y: 157, distance: 7.4
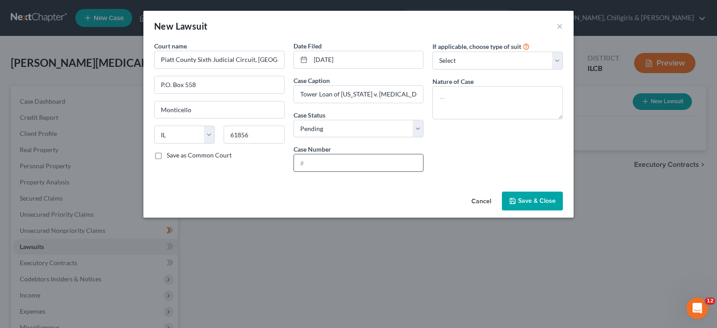
click at [310, 161] on input "text" at bounding box center [359, 162] width 130 height 17
type input "2025-SC-70"
click at [558, 60] on select "Select Repossession Garnishment Foreclosure Attached, Seized, Or Levied Other" at bounding box center [497, 61] width 130 height 18
select select "4"
click at [432, 52] on select "Select Repossession Garnishment Foreclosure Attached, Seized, Or Levied Other" at bounding box center [497, 61] width 130 height 18
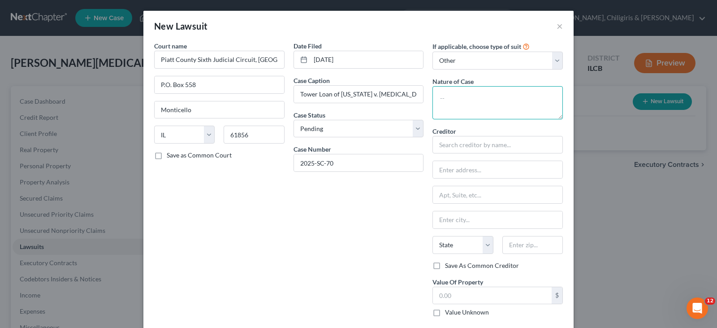
click at [511, 96] on textarea at bounding box center [497, 102] width 130 height 33
type textarea "Small claims"
click at [490, 154] on div "Creditor * State [US_STATE] AK AR AZ CA CO [GEOGRAPHIC_DATA] DE DC [GEOGRAPHIC_…" at bounding box center [497, 193] width 130 height 134
click at [493, 144] on input "text" at bounding box center [497, 145] width 130 height 18
click at [557, 57] on select "Select Repossession Garnishment Foreclosure Attached, Seized, Or Levied Other" at bounding box center [497, 61] width 130 height 18
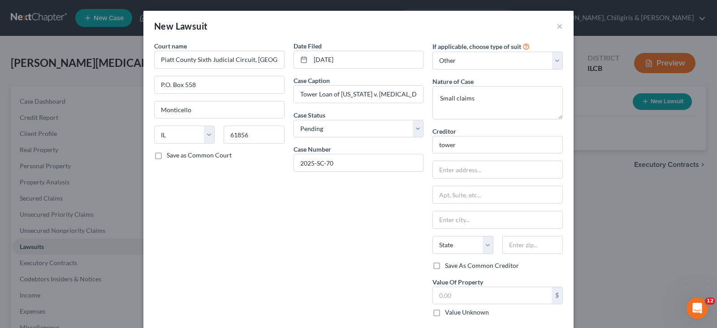
click at [354, 196] on div "Date Filed [DATE] Case Caption Tower Loan of [US_STATE] v. [MEDICAL_DATA][PERSO…" at bounding box center [358, 182] width 139 height 282
drag, startPoint x: 437, startPoint y: 146, endPoint x: 511, endPoint y: 148, distance: 73.5
click at [511, 148] on input "tower" at bounding box center [497, 145] width 130 height 18
type input "t"
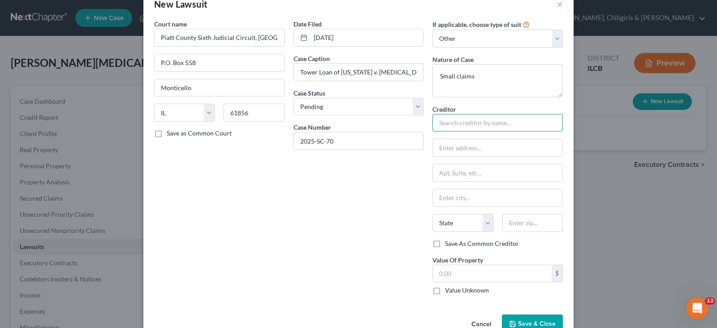
scroll to position [45, 0]
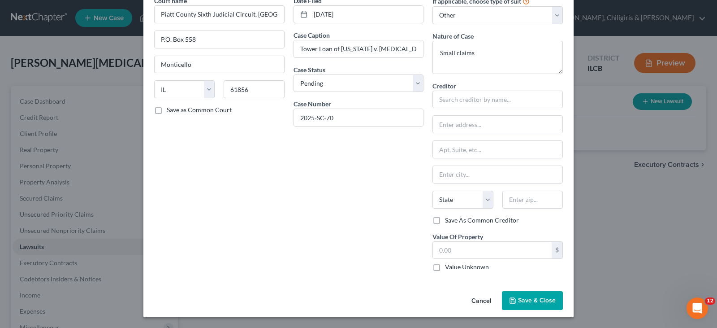
click at [542, 298] on span "Save & Close" at bounding box center [537, 300] width 38 height 8
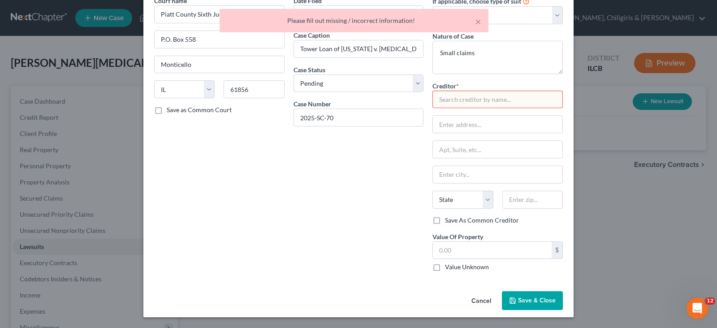
click at [486, 100] on input "text" at bounding box center [497, 100] width 130 height 18
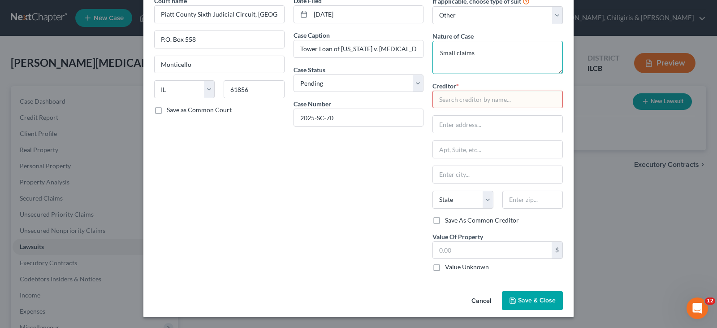
drag, startPoint x: 432, startPoint y: 52, endPoint x: 506, endPoint y: 59, distance: 73.8
click at [506, 59] on textarea "Small claims" at bounding box center [497, 57] width 130 height 33
drag, startPoint x: 550, startPoint y: 12, endPoint x: 543, endPoint y: 15, distance: 7.6
click at [550, 12] on select "Select Repossession Garnishment Foreclosure Attached, Seized, Or Levied Other" at bounding box center [497, 15] width 130 height 18
click at [432, 6] on select "Select Repossession Garnishment Foreclosure Attached, Seized, Or Levied Other" at bounding box center [497, 15] width 130 height 18
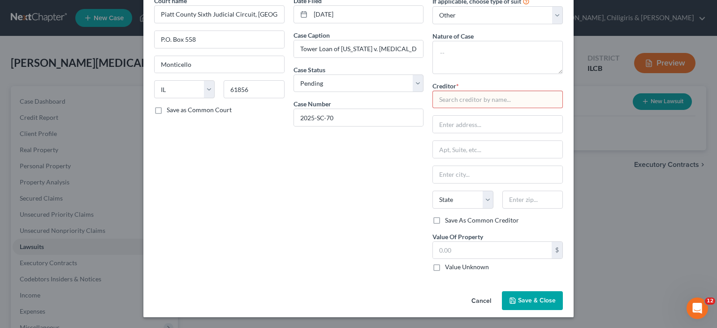
click at [479, 104] on input "text" at bounding box center [497, 100] width 130 height 18
click at [490, 49] on textarea at bounding box center [497, 57] width 130 height 33
type textarea "Small claims"
drag, startPoint x: 556, startPoint y: 13, endPoint x: 546, endPoint y: 16, distance: 9.8
click at [555, 13] on select "Select Repossession Garnishment Foreclosure Attached, Seized, Or Levied Other" at bounding box center [497, 15] width 130 height 18
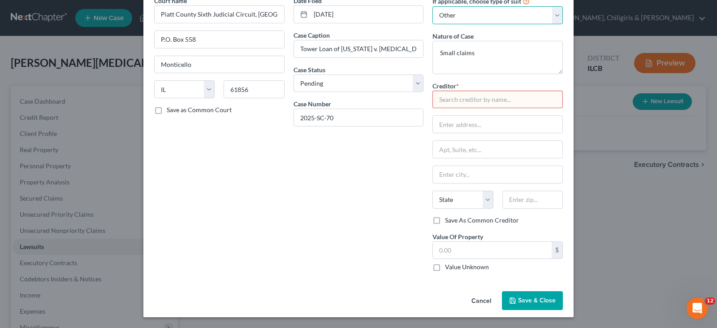
select select "1"
click at [432, 6] on select "Select Repossession Garnishment Foreclosure Attached, Seized, Or Levied Other" at bounding box center [497, 15] width 130 height 18
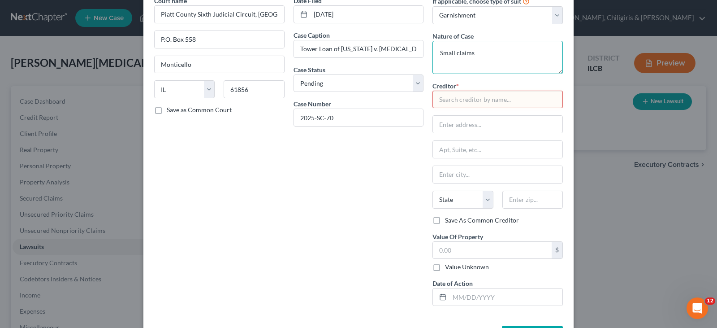
drag, startPoint x: 432, startPoint y: 51, endPoint x: 523, endPoint y: 63, distance: 92.6
click at [523, 63] on textarea "Small claims" at bounding box center [497, 57] width 130 height 33
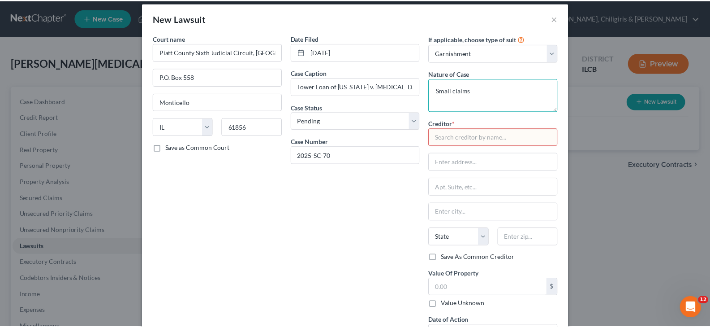
scroll to position [0, 0]
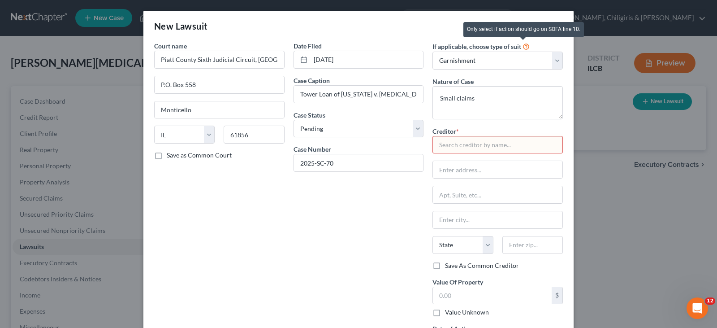
click at [524, 46] on icon at bounding box center [526, 46] width 7 height 9
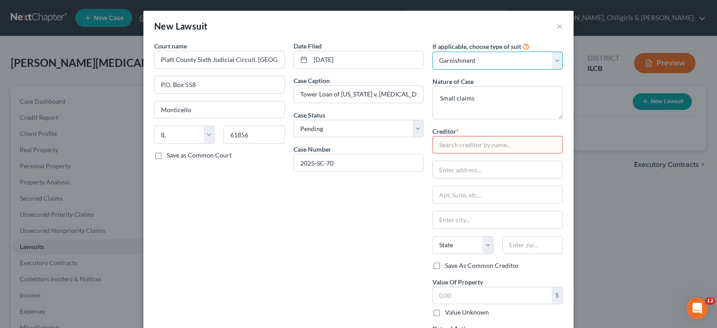
click at [553, 59] on select "Select Repossession Garnishment Foreclosure Attached, Seized, Or Levied Other" at bounding box center [497, 61] width 130 height 18
click at [556, 56] on select "Select Repossession Garnishment Foreclosure Attached, Seized, Or Levied Other" at bounding box center [497, 61] width 130 height 18
select select
click at [432, 52] on select "Select Repossession Garnishment Foreclosure Attached, Seized, Or Levied Other" at bounding box center [497, 61] width 130 height 18
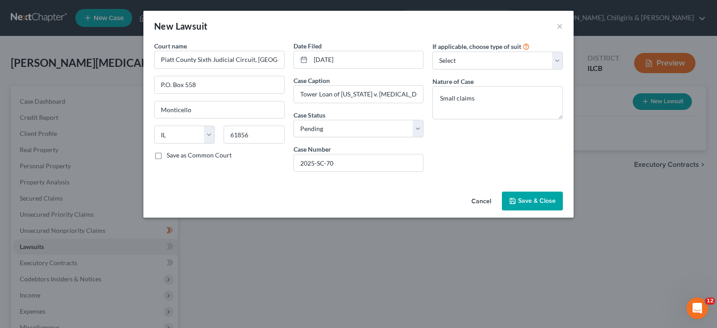
click at [523, 197] on button "Save & Close" at bounding box center [532, 200] width 61 height 19
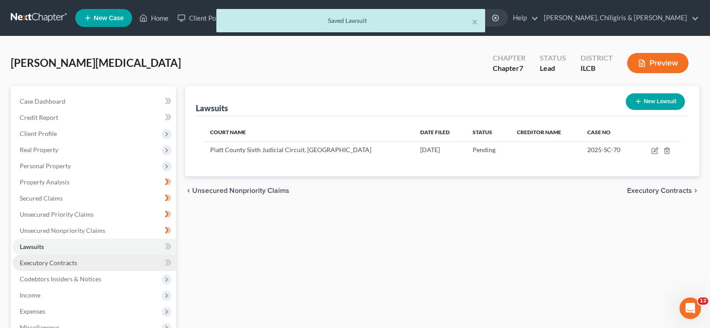
click at [55, 264] on span "Executory Contracts" at bounding box center [48, 263] width 57 height 8
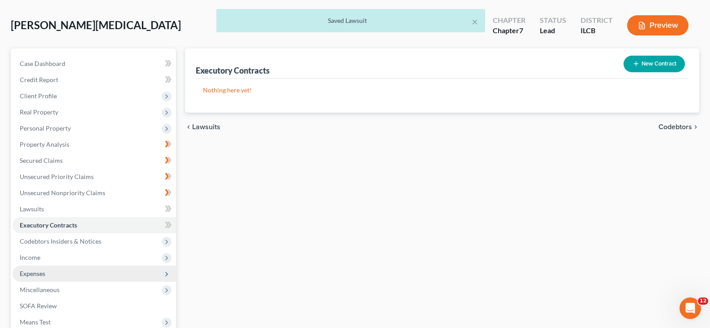
scroll to position [45, 0]
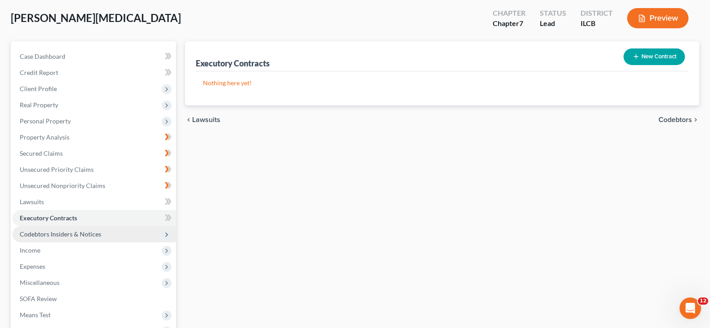
click at [84, 233] on span "Codebtors Insiders & Notices" at bounding box center [61, 234] width 82 height 8
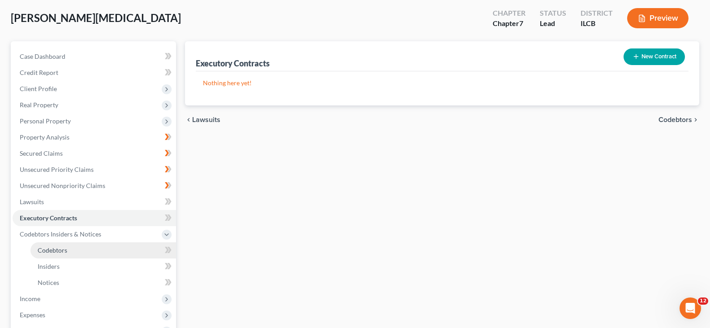
click at [85, 253] on link "Codebtors" at bounding box center [103, 250] width 146 height 16
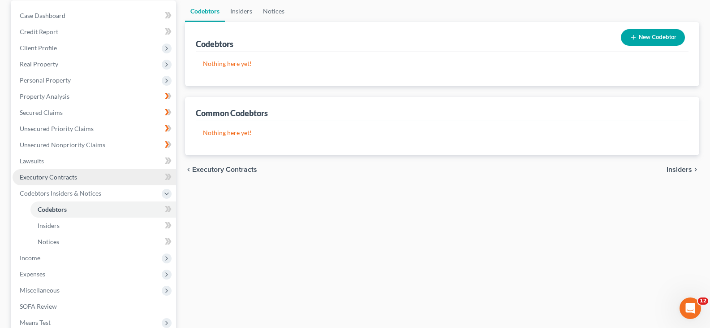
scroll to position [101, 0]
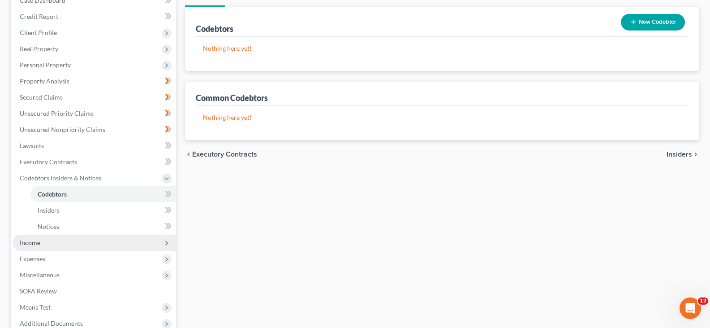
drag, startPoint x: 79, startPoint y: 245, endPoint x: 92, endPoint y: 242, distance: 13.4
click at [79, 245] on span "Income" at bounding box center [95, 242] width 164 height 16
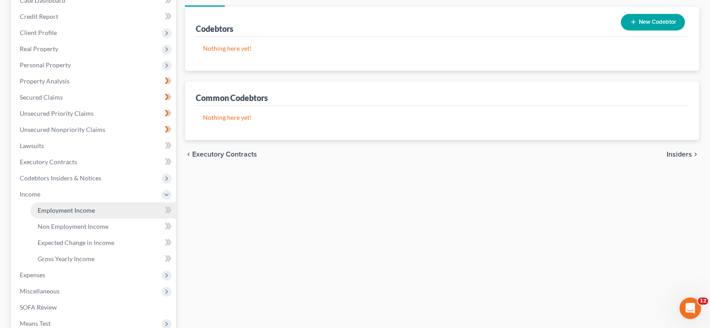
click at [86, 207] on span "Employment Income" at bounding box center [66, 210] width 57 height 8
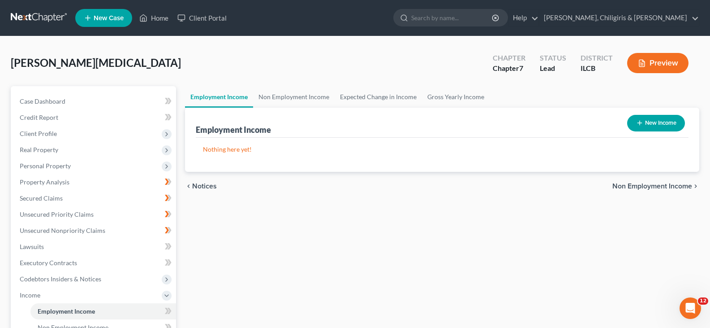
click at [657, 121] on button "New Income" at bounding box center [656, 123] width 58 height 17
select select "0"
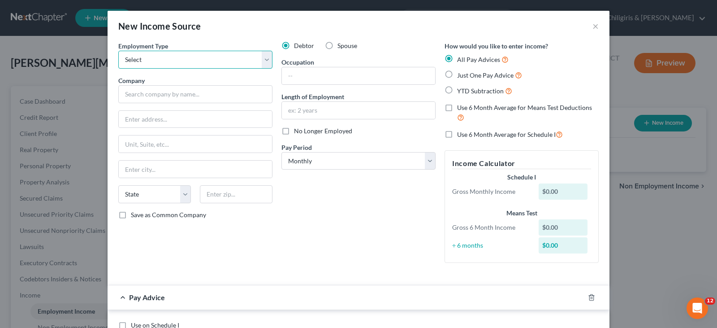
click at [259, 60] on select "Select Full or [DEMOGRAPHIC_DATA] Employment Self Employment" at bounding box center [195, 60] width 154 height 18
select select "0"
click at [118, 51] on select "Select Full or [DEMOGRAPHIC_DATA] Employment Self Employment" at bounding box center [195, 60] width 154 height 18
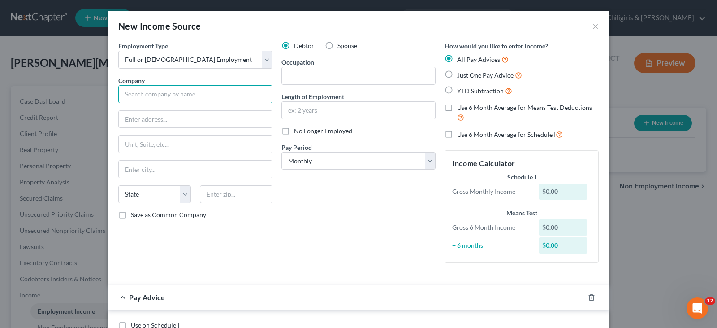
click at [179, 94] on input "text" at bounding box center [195, 94] width 154 height 18
type input "Accolade Healthcare of Savoy"
type input "[STREET_ADDRESS]"
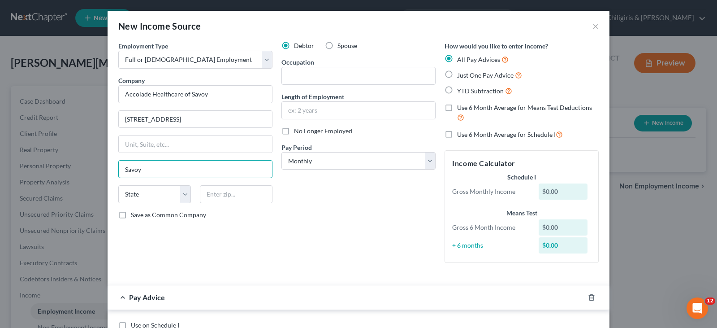
type input "Savoy"
select select "14"
type input "61874"
click at [320, 76] on input "text" at bounding box center [358, 75] width 153 height 17
drag, startPoint x: 304, startPoint y: 110, endPoint x: 317, endPoint y: 103, distance: 15.0
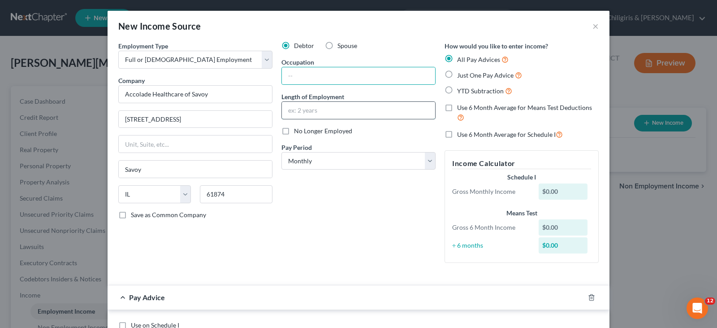
click at [304, 110] on input "text" at bounding box center [358, 110] width 153 height 17
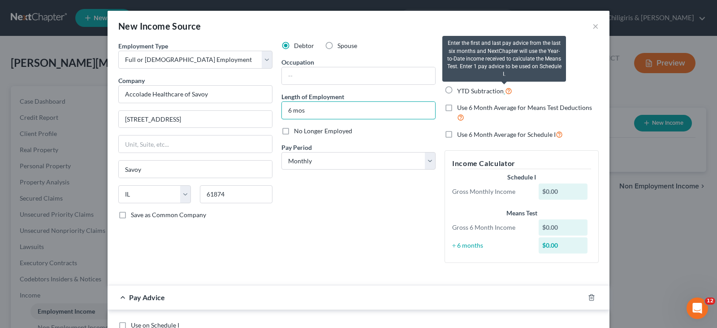
type input "6 mos"
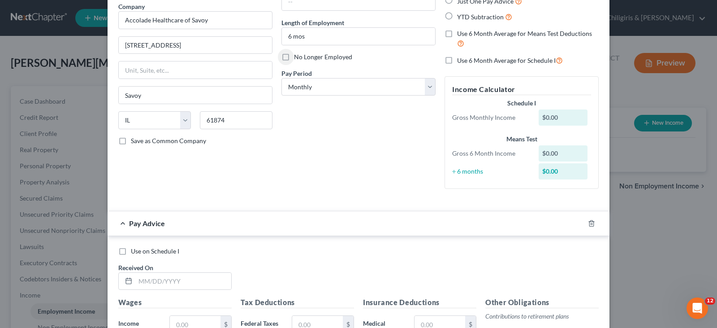
scroll to position [34, 0]
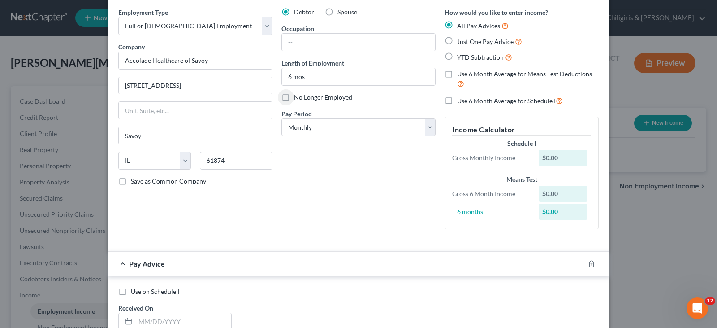
drag, startPoint x: 443, startPoint y: 41, endPoint x: 434, endPoint y: 96, distance: 56.3
click at [457, 41] on label "Just One Pay Advice" at bounding box center [489, 41] width 65 height 10
click at [461, 41] on input "Just One Pay Advice" at bounding box center [464, 39] width 6 height 6
radio input "true"
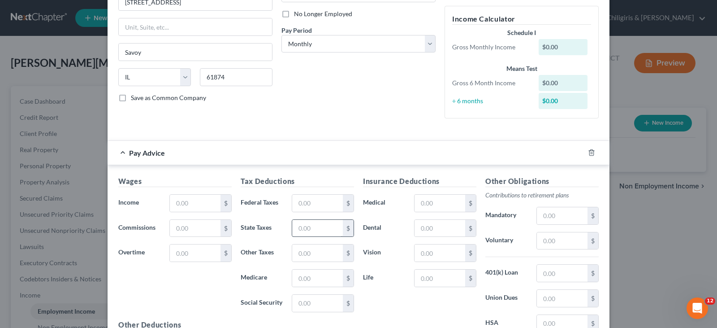
scroll to position [123, 0]
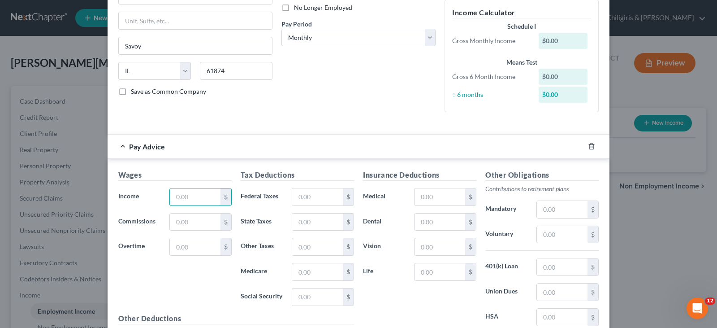
drag, startPoint x: 211, startPoint y: 196, endPoint x: 230, endPoint y: 186, distance: 21.2
click at [212, 195] on input "text" at bounding box center [195, 196] width 51 height 17
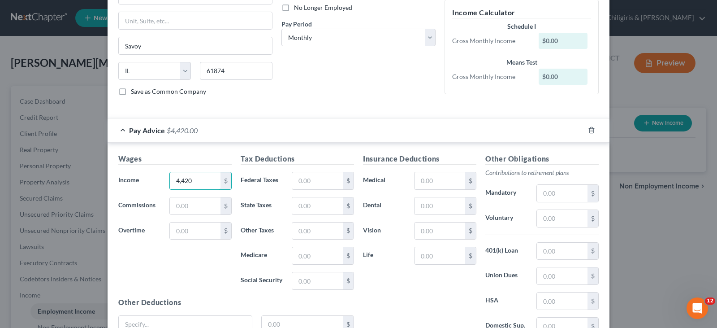
type input "4,420"
click at [322, 181] on input "text" at bounding box center [317, 180] width 51 height 17
type input "363"
type input "218.79"
type input "64.09"
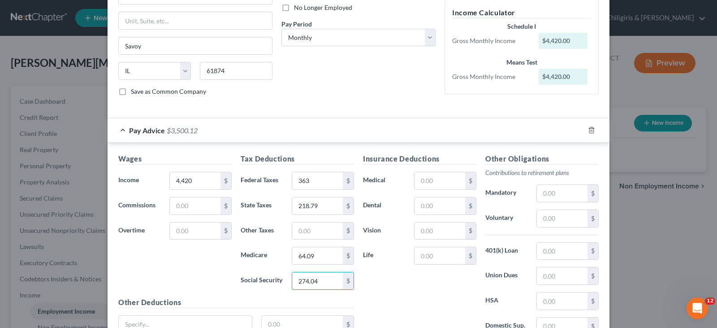
type input "274.04"
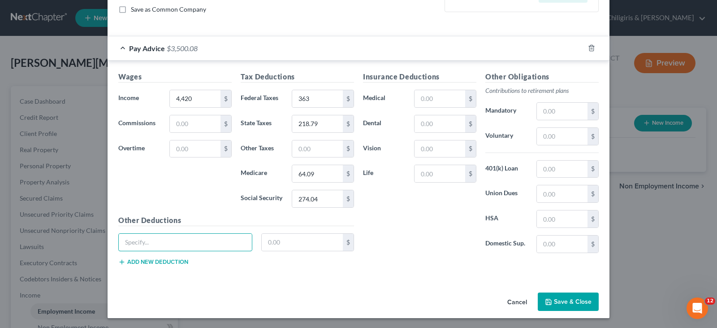
scroll to position [206, 0]
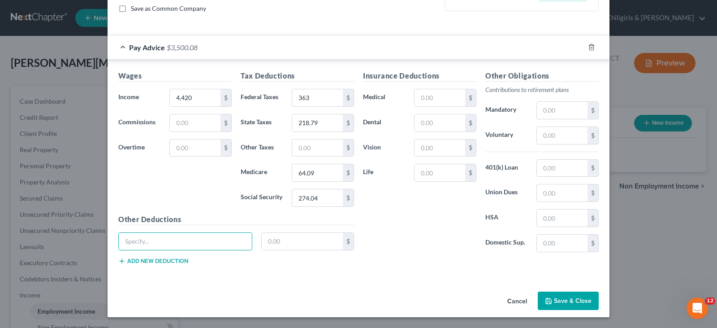
click at [564, 299] on button "Save & Close" at bounding box center [568, 300] width 61 height 19
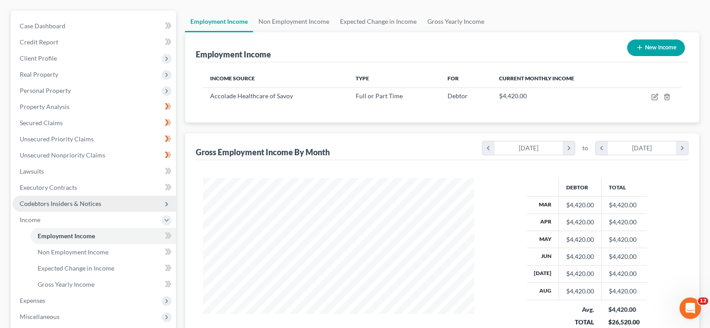
scroll to position [90, 0]
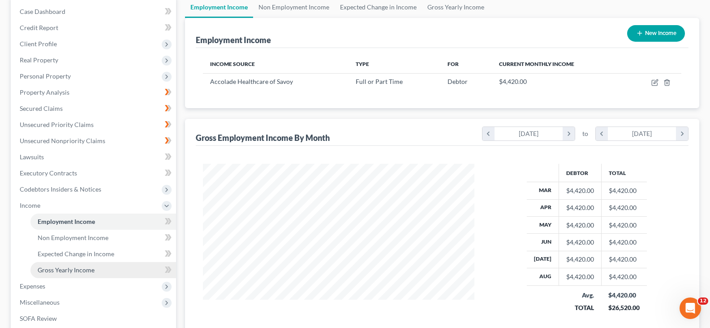
drag, startPoint x: 77, startPoint y: 267, endPoint x: 85, endPoint y: 262, distance: 9.6
click at [77, 267] on span "Gross Yearly Income" at bounding box center [66, 270] width 57 height 8
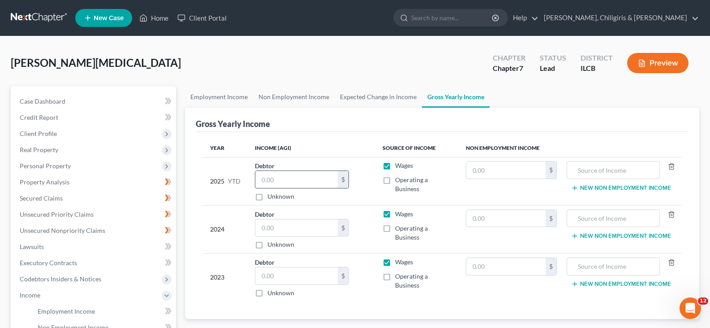
click at [276, 182] on input "text" at bounding box center [296, 179] width 82 height 17
type input "30,983"
click at [307, 231] on input "text" at bounding box center [296, 227] width 82 height 17
type input "46,517"
drag, startPoint x: 294, startPoint y: 273, endPoint x: 315, endPoint y: 263, distance: 23.0
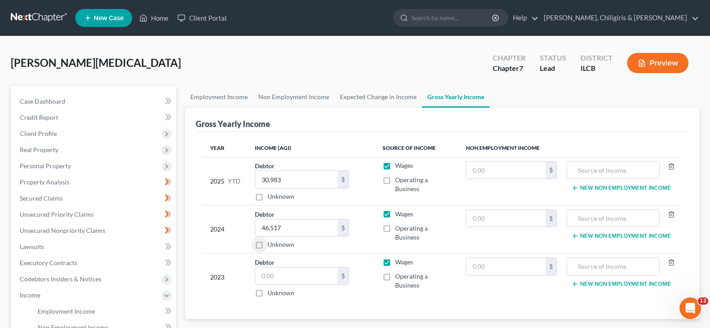
click at [295, 273] on input "text" at bounding box center [296, 275] width 82 height 17
type input "68,260"
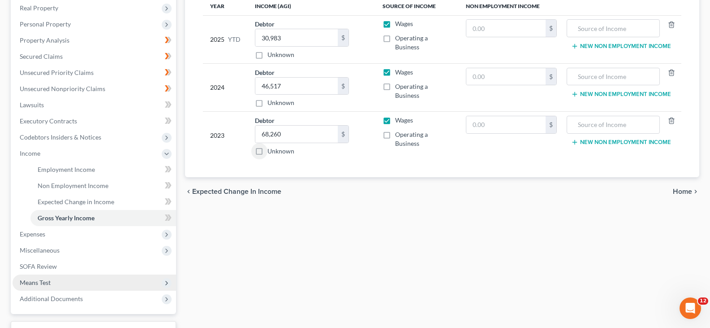
scroll to position [168, 0]
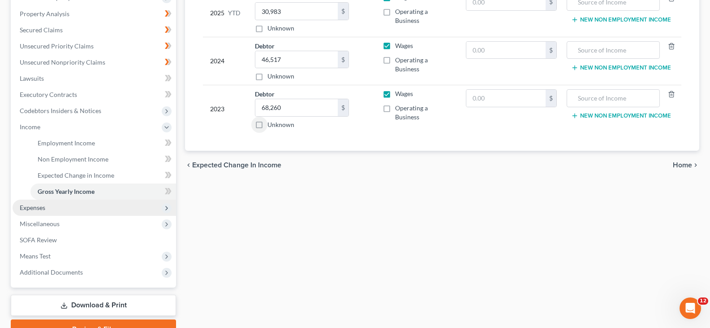
drag, startPoint x: 107, startPoint y: 206, endPoint x: 111, endPoint y: 207, distance: 4.6
click at [107, 206] on span "Expenses" at bounding box center [95, 207] width 164 height 16
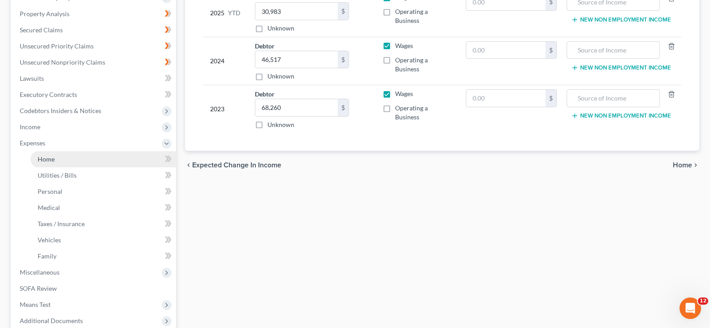
click at [96, 157] on link "Home" at bounding box center [103, 159] width 146 height 16
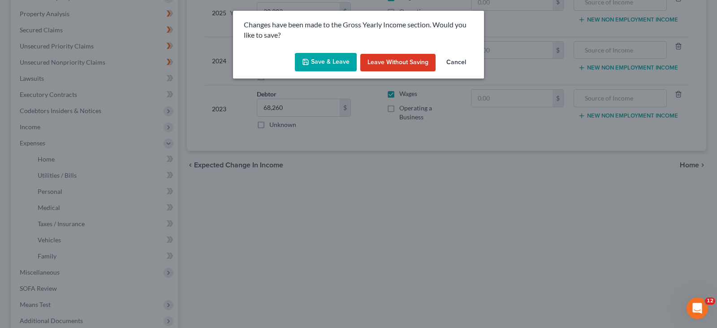
click at [326, 61] on button "Save & Leave" at bounding box center [326, 62] width 62 height 19
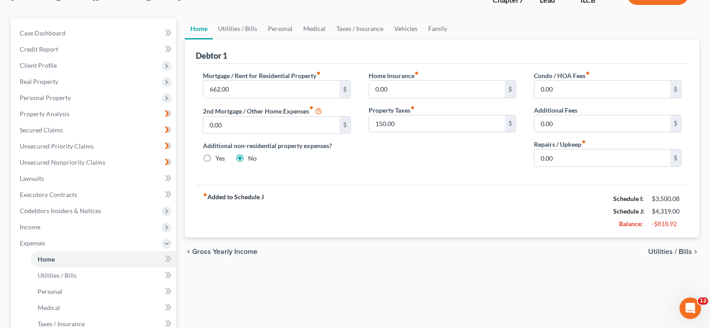
scroll to position [56, 0]
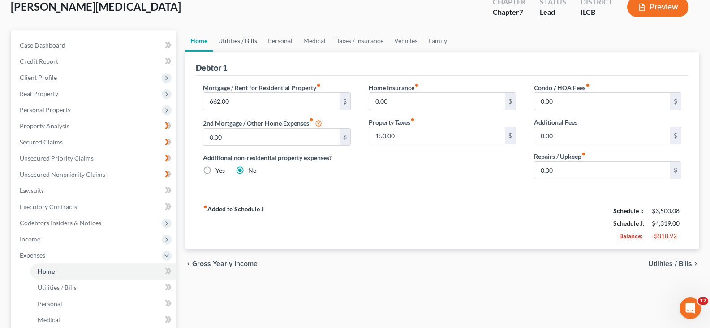
click at [233, 45] on link "Utilities / Bills" at bounding box center [238, 41] width 50 height 22
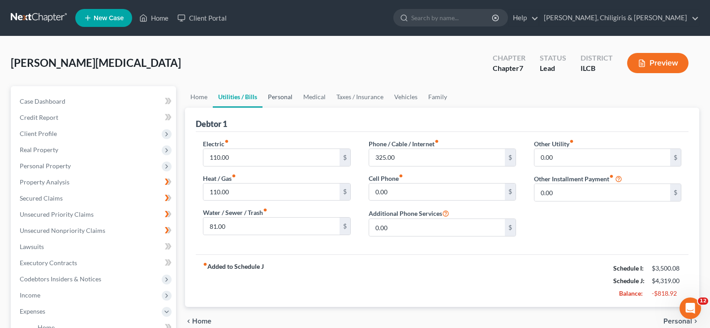
click at [281, 97] on link "Personal" at bounding box center [280, 97] width 35 height 22
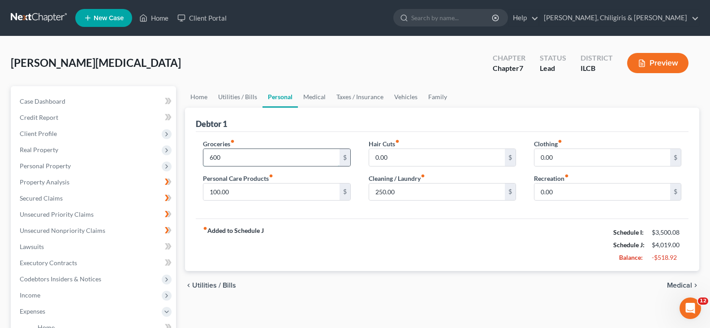
type input "600"
click at [380, 192] on input "250.00" at bounding box center [437, 191] width 136 height 17
type input "100"
click at [307, 98] on link "Medical" at bounding box center [314, 97] width 33 height 22
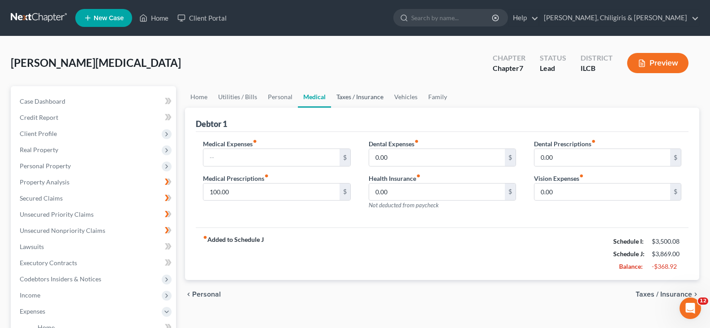
drag, startPoint x: 341, startPoint y: 95, endPoint x: 341, endPoint y: 111, distance: 16.2
click at [341, 95] on link "Taxes / Insurance" at bounding box center [360, 97] width 58 height 22
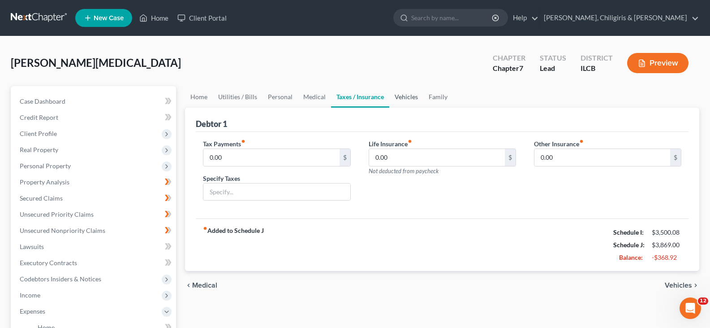
click at [408, 97] on link "Vehicles" at bounding box center [406, 97] width 34 height 22
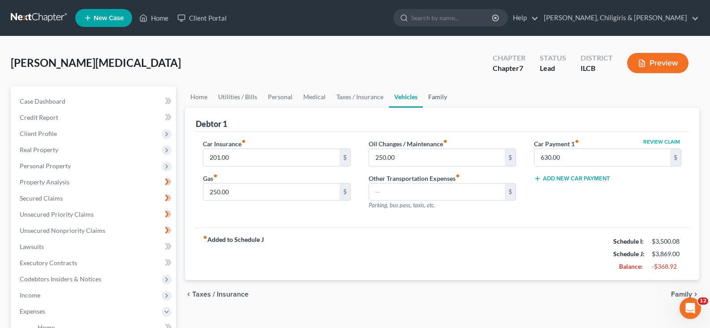
click at [431, 98] on link "Family" at bounding box center [438, 97] width 30 height 22
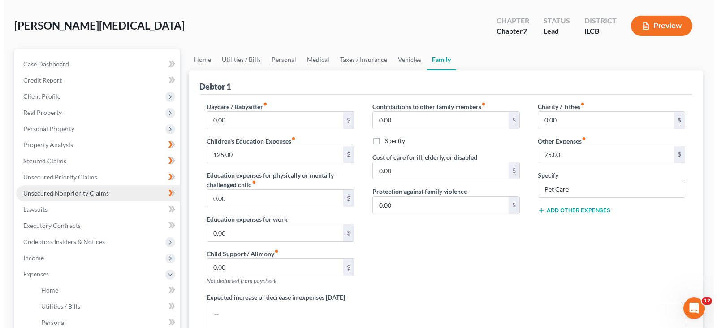
scroll to position [123, 0]
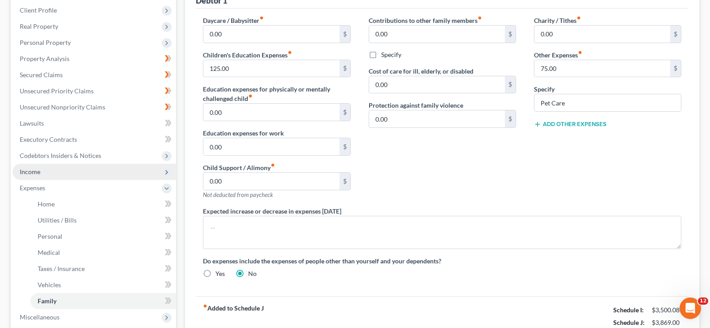
drag, startPoint x: 38, startPoint y: 172, endPoint x: 49, endPoint y: 172, distance: 10.8
click at [38, 172] on span "Income" at bounding box center [30, 172] width 21 height 8
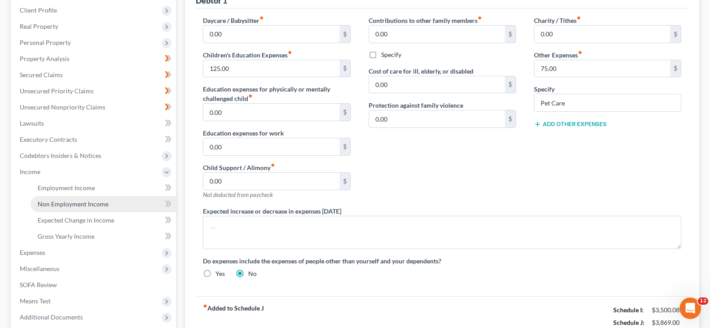
click at [82, 204] on span "Non Employment Income" at bounding box center [73, 204] width 71 height 8
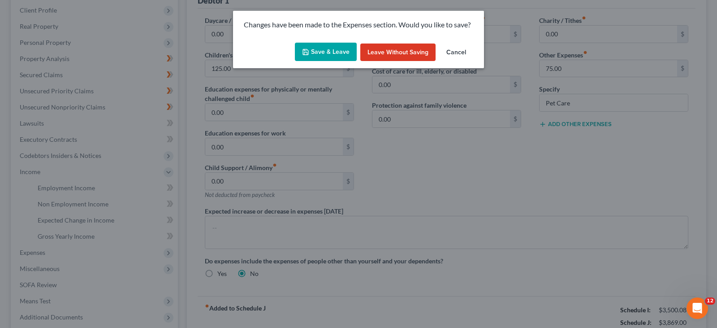
click at [313, 48] on button "Save & Leave" at bounding box center [326, 52] width 62 height 19
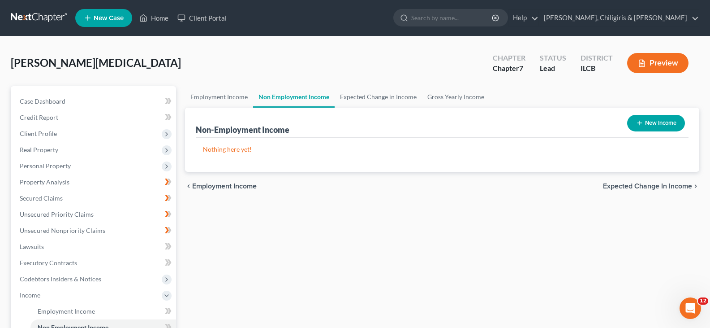
click at [652, 122] on button "New Income" at bounding box center [656, 123] width 58 height 17
select select "0"
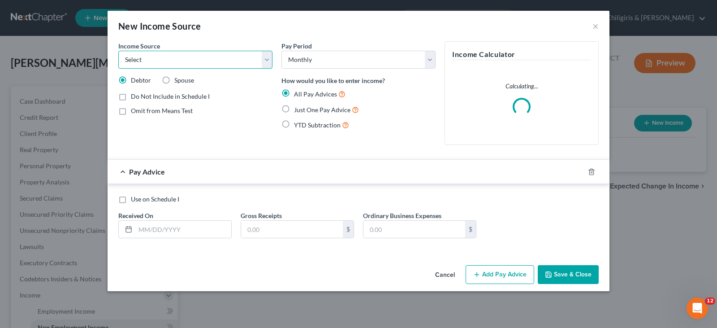
click at [268, 58] on select "Select Unemployment Disability (from employer) Pension Retirement Social Securi…" at bounding box center [195, 60] width 154 height 18
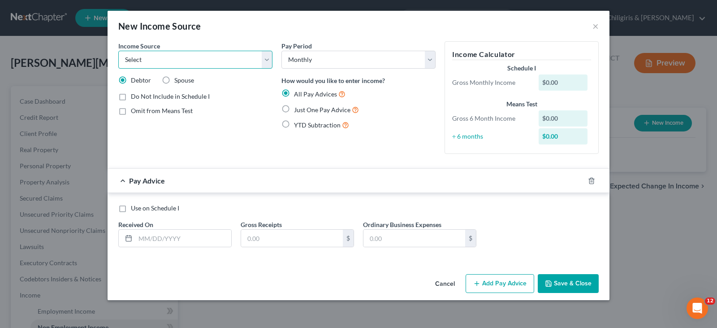
select select "7"
click at [118, 51] on select "Select Unemployment Disability (from employer) Pension Retirement Social Securi…" at bounding box center [195, 60] width 154 height 18
click at [131, 114] on label "Omit from Means Test" at bounding box center [162, 110] width 62 height 9
click at [134, 112] on input "Omit from Means Test" at bounding box center [137, 109] width 6 height 6
click at [131, 110] on label "Omit from Means Test" at bounding box center [162, 110] width 62 height 9
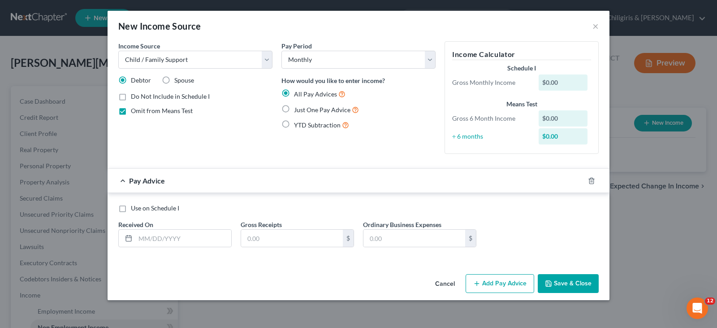
click at [134, 110] on input "Omit from Means Test" at bounding box center [137, 109] width 6 height 6
checkbox input "false"
drag, startPoint x: 286, startPoint y: 111, endPoint x: 279, endPoint y: 158, distance: 47.7
click at [294, 111] on label "Just One Pay Advice" at bounding box center [326, 109] width 65 height 10
click at [298, 110] on input "Just One Pay Advice" at bounding box center [301, 107] width 6 height 6
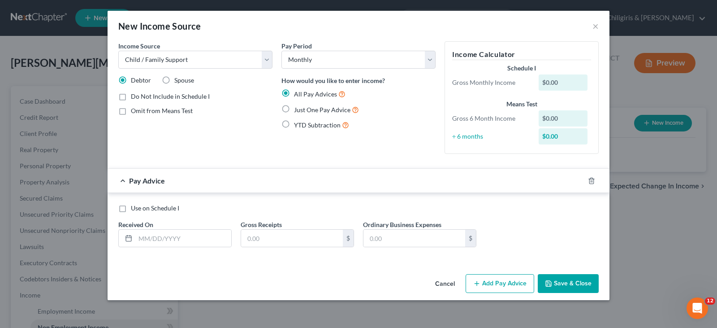
radio input "true"
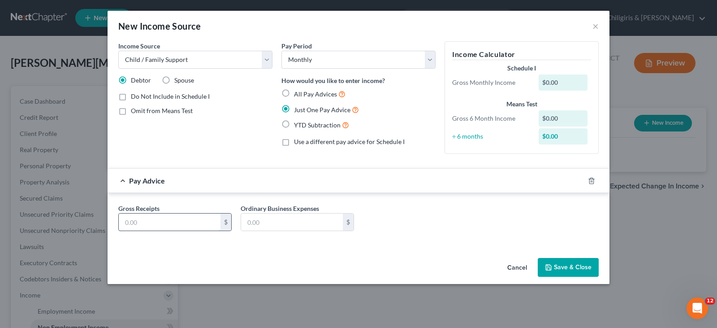
click at [184, 222] on input "text" at bounding box center [170, 221] width 102 height 17
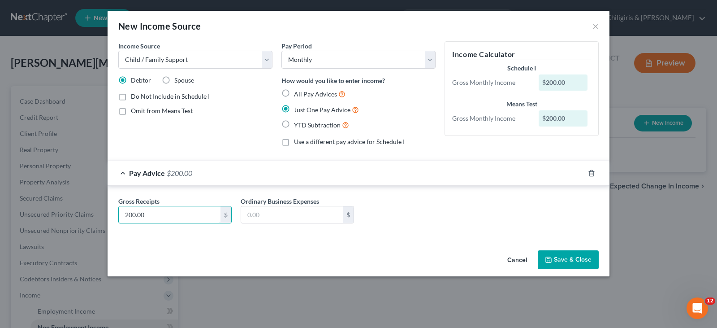
type input "200.00"
click at [567, 258] on button "Save & Close" at bounding box center [568, 259] width 61 height 19
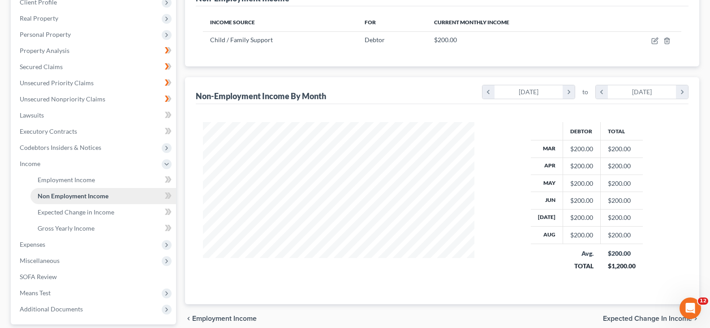
scroll to position [134, 0]
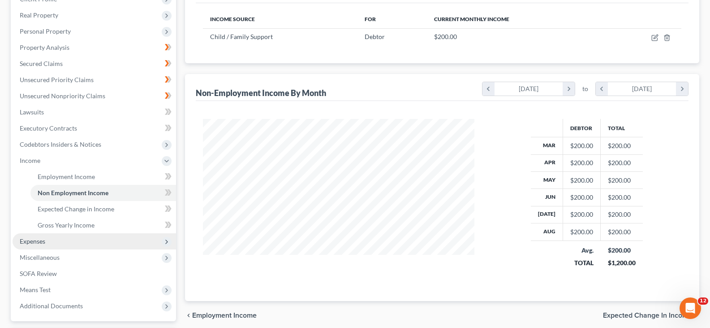
drag, startPoint x: 39, startPoint y: 243, endPoint x: 49, endPoint y: 241, distance: 10.1
click at [39, 243] on span "Expenses" at bounding box center [33, 241] width 26 height 8
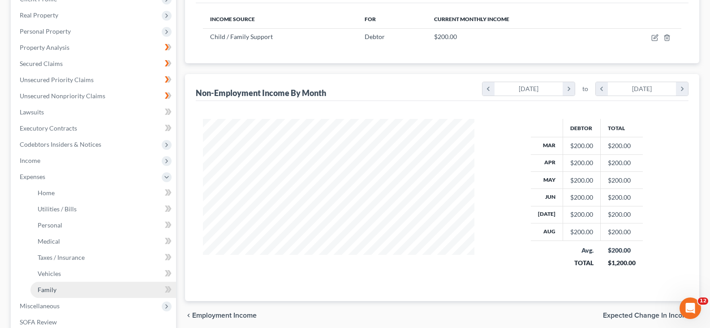
drag, startPoint x: 47, startPoint y: 289, endPoint x: 98, endPoint y: 258, distance: 59.7
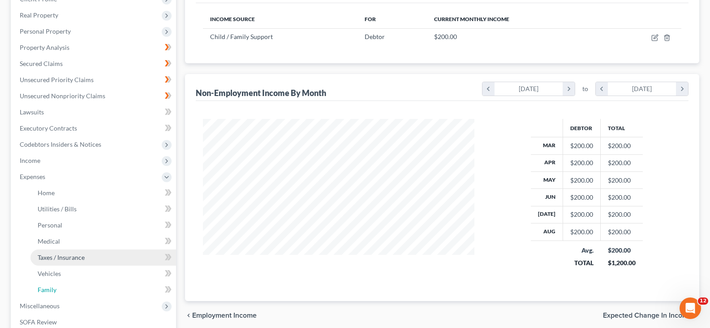
click at [47, 288] on span "Family" at bounding box center [47, 289] width 19 height 8
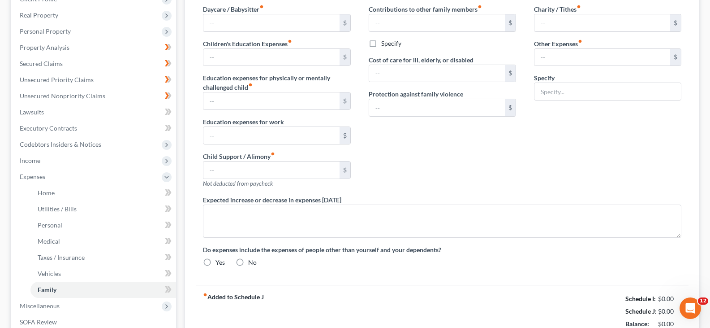
type input "0.00"
type input "125.00"
type input "0.00"
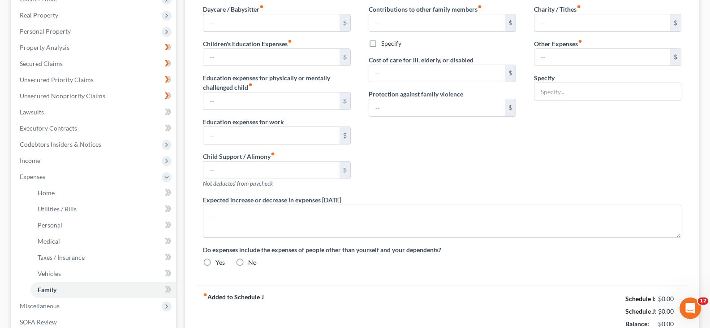
type input "0.00"
type input "75.00"
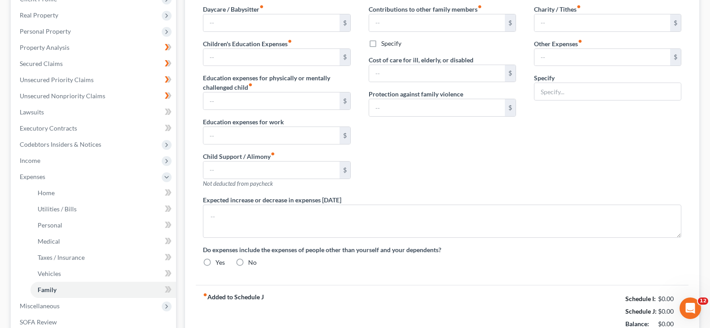
type input "Pet Care"
radio input "true"
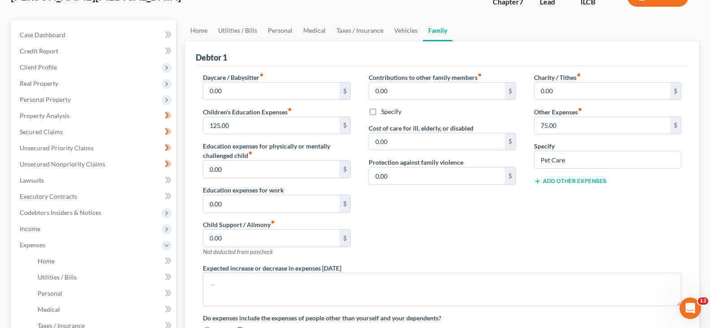
scroll to position [63, 0]
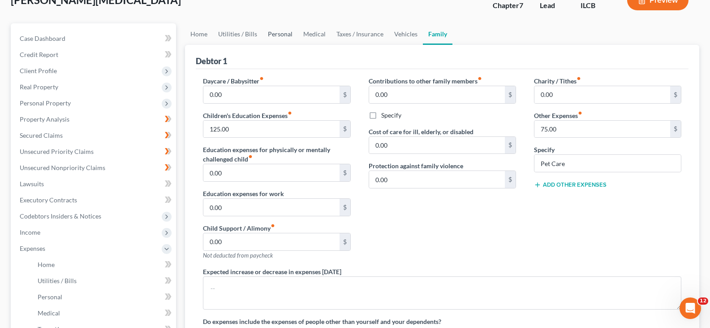
click at [281, 36] on link "Personal" at bounding box center [280, 34] width 35 height 22
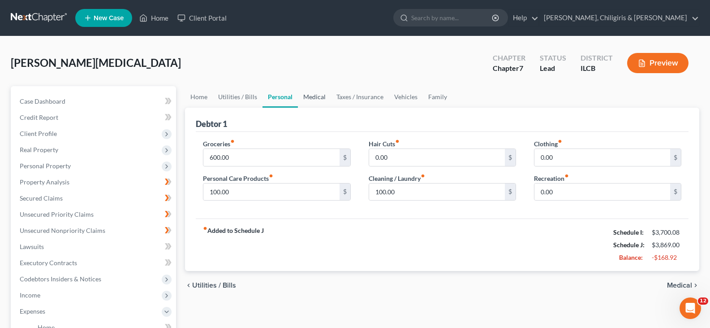
click at [316, 94] on link "Medical" at bounding box center [314, 97] width 33 height 22
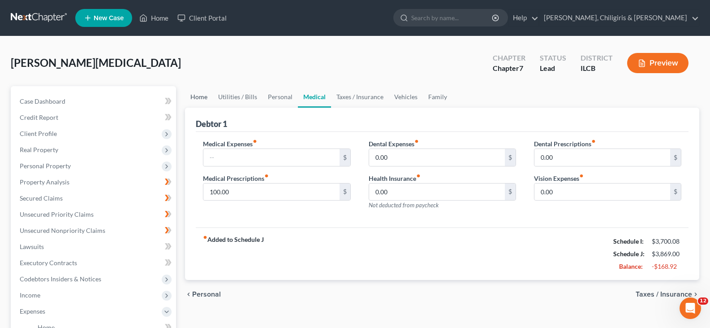
click at [194, 97] on link "Home" at bounding box center [199, 97] width 28 height 22
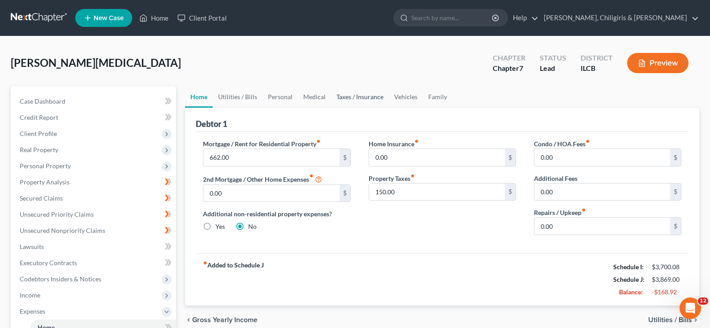
drag, startPoint x: 348, startPoint y: 97, endPoint x: 365, endPoint y: 118, distance: 26.5
click at [348, 97] on link "Taxes / Insurance" at bounding box center [360, 97] width 58 height 22
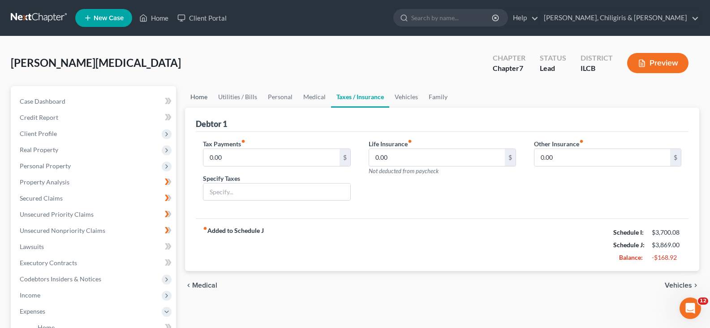
click at [203, 99] on link "Home" at bounding box center [199, 97] width 28 height 22
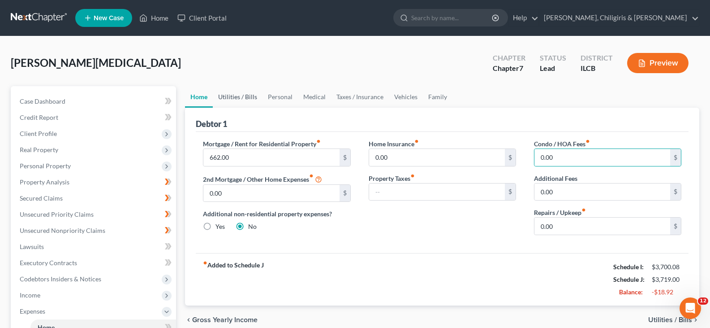
click at [228, 95] on link "Utilities / Bills" at bounding box center [238, 97] width 50 height 22
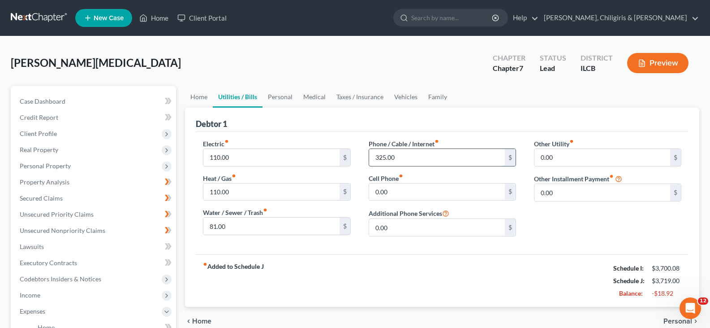
click at [400, 157] on input "325.00" at bounding box center [437, 157] width 136 height 17
type input "280"
click at [273, 95] on link "Personal" at bounding box center [280, 97] width 35 height 22
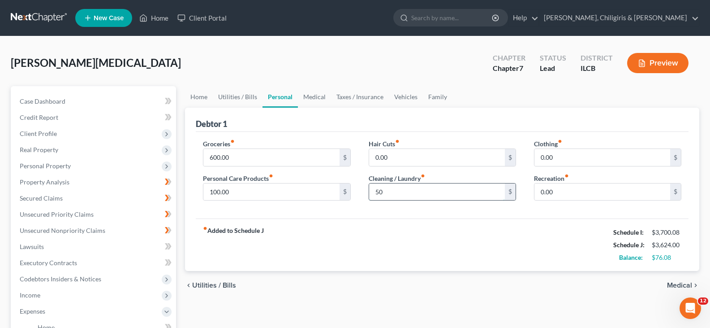
type input "50"
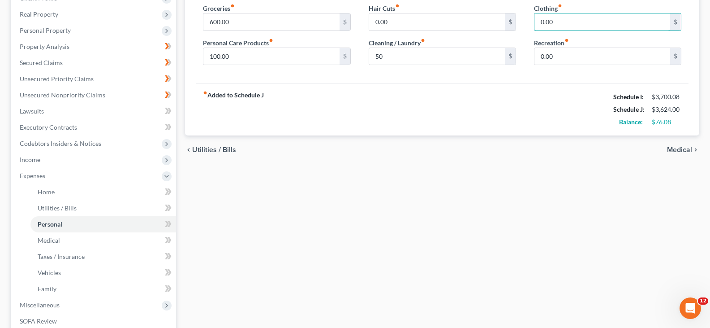
scroll to position [112, 0]
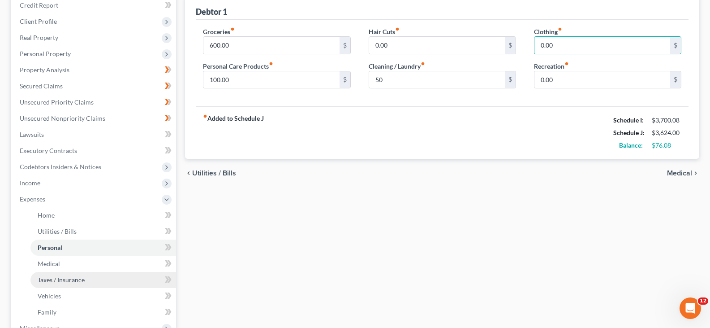
click at [68, 281] on span "Taxes / Insurance" at bounding box center [61, 280] width 47 height 8
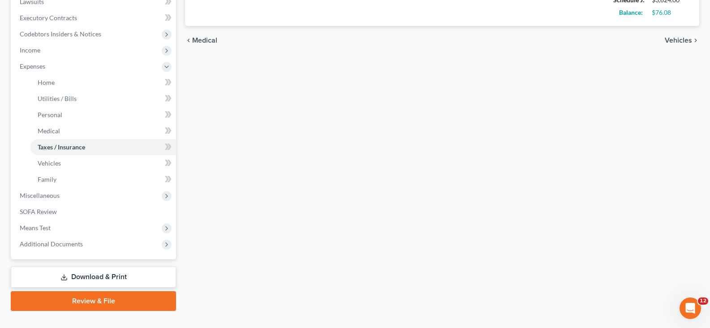
scroll to position [262, 0]
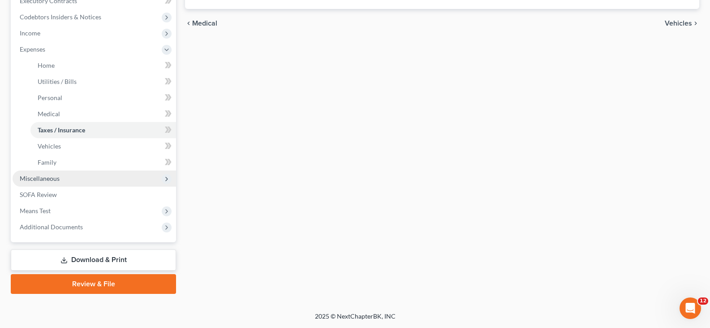
click at [51, 180] on span "Miscellaneous" at bounding box center [40, 178] width 40 height 8
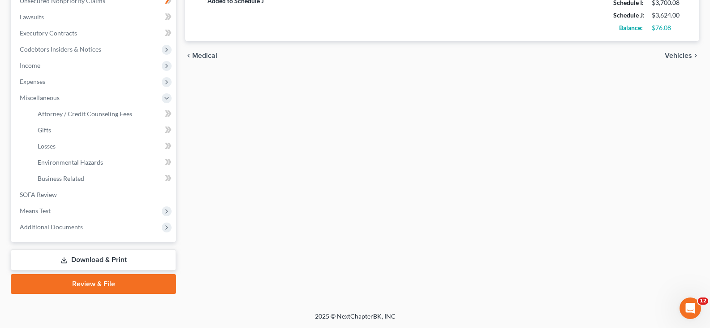
scroll to position [229, 0]
click at [97, 117] on span "Attorney / Credit Counseling Fees" at bounding box center [85, 114] width 95 height 8
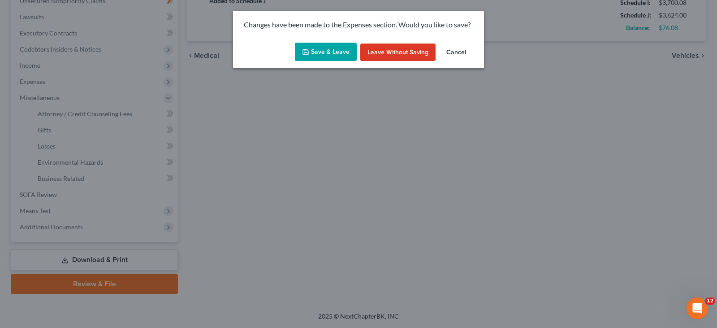
drag, startPoint x: 329, startPoint y: 49, endPoint x: 324, endPoint y: 75, distance: 27.0
click at [329, 49] on button "Save & Leave" at bounding box center [326, 52] width 62 height 19
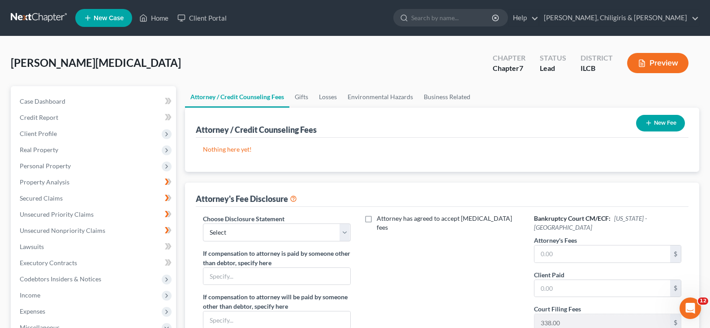
click at [661, 124] on button "New Fee" at bounding box center [660, 123] width 49 height 17
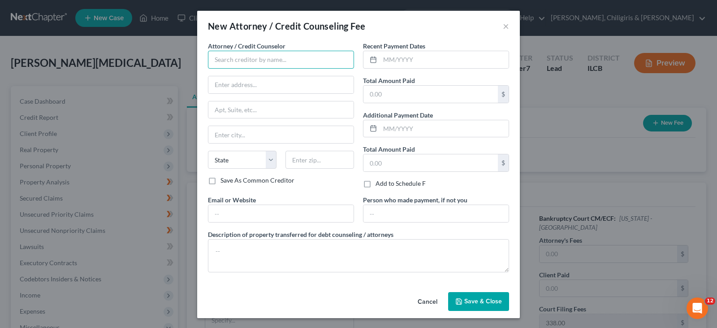
click at [230, 59] on input "text" at bounding box center [281, 60] width 146 height 18
type input "[PERSON_NAME]"
type input "[STREET_ADDRESS][PERSON_NAME]"
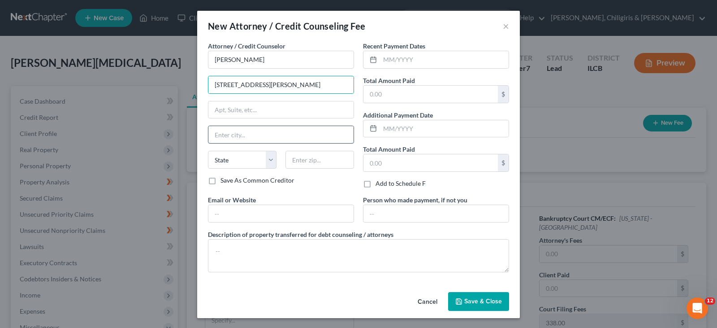
click at [259, 132] on input "text" at bounding box center [280, 134] width 145 height 17
type input "Decatur"
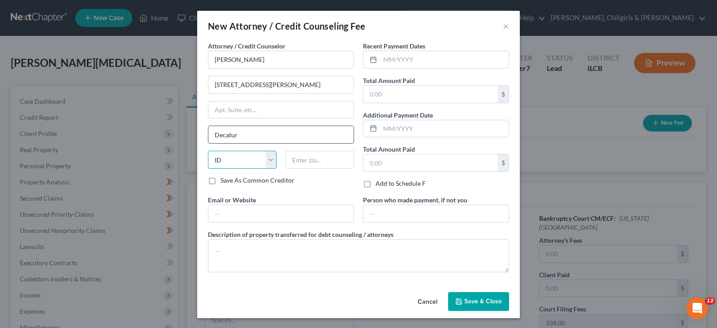
select select "14"
type input "62523"
click at [399, 59] on input "text" at bounding box center [444, 59] width 129 height 17
type input "3/2025"
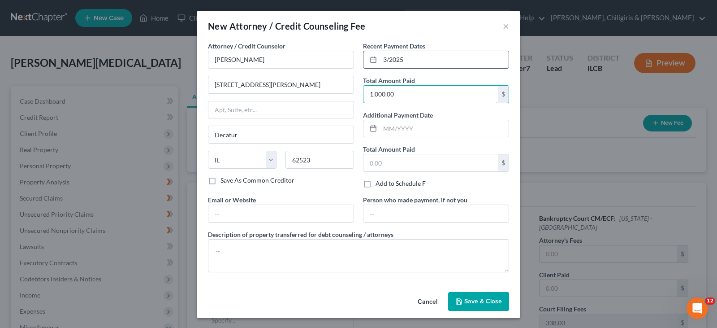
type input "1,000.00"
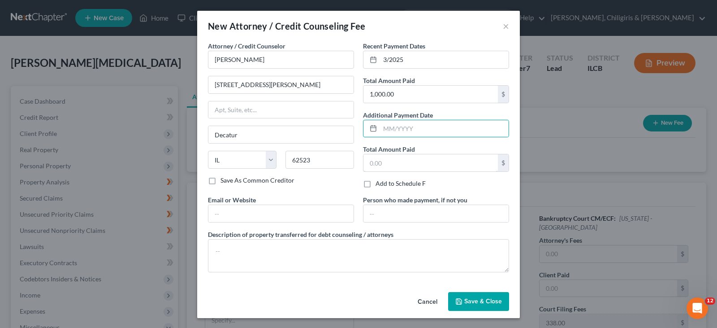
drag, startPoint x: 401, startPoint y: 161, endPoint x: 437, endPoint y: 152, distance: 37.4
click at [401, 162] on input "text" at bounding box center [430, 162] width 134 height 17
drag, startPoint x: 462, startPoint y: 299, endPoint x: 414, endPoint y: 255, distance: 65.7
click at [464, 299] on span "Save & Close" at bounding box center [483, 301] width 38 height 8
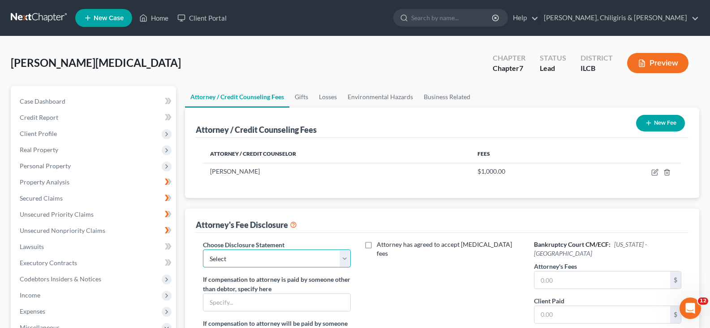
click at [344, 261] on select "Select [PERSON_NAME]" at bounding box center [276, 258] width 147 height 18
select select "0"
click at [203, 249] on select "Select [PERSON_NAME]" at bounding box center [276, 258] width 147 height 18
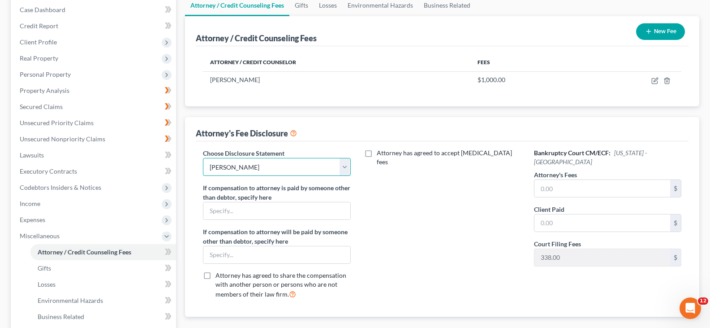
scroll to position [112, 0]
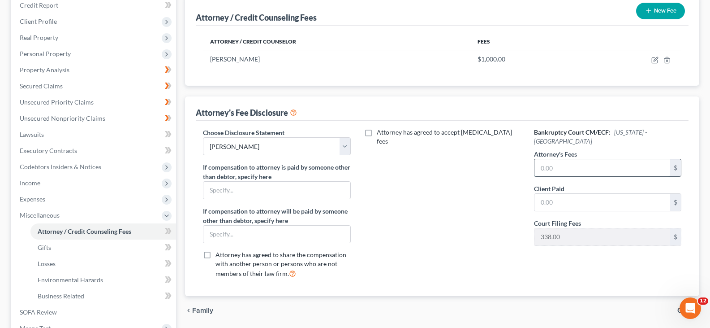
click at [574, 159] on input "text" at bounding box center [603, 167] width 136 height 17
type input "1,000.00"
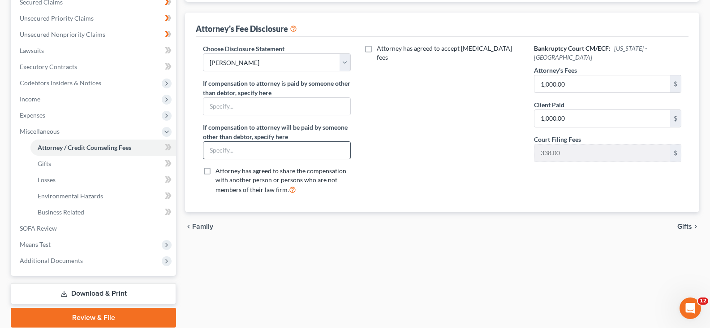
scroll to position [213, 0]
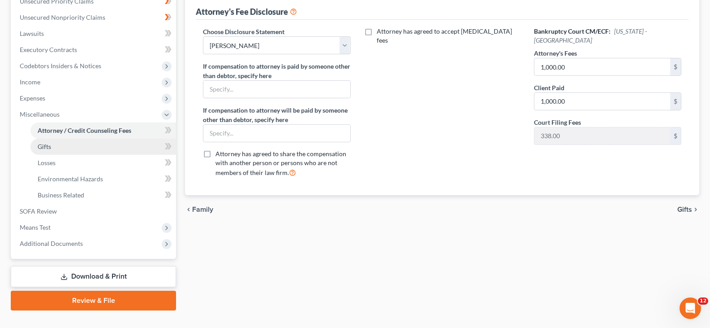
click at [45, 149] on span "Gifts" at bounding box center [44, 147] width 13 height 8
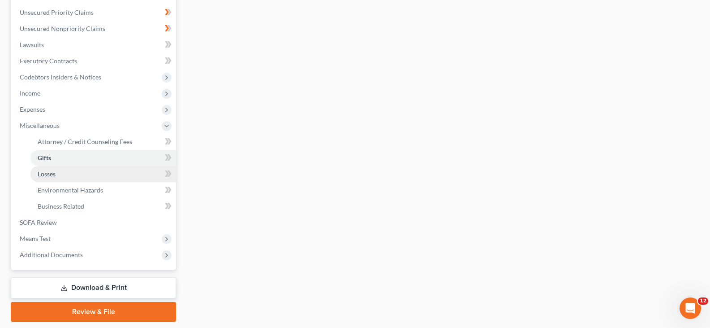
click at [47, 172] on span "Losses" at bounding box center [47, 174] width 18 height 8
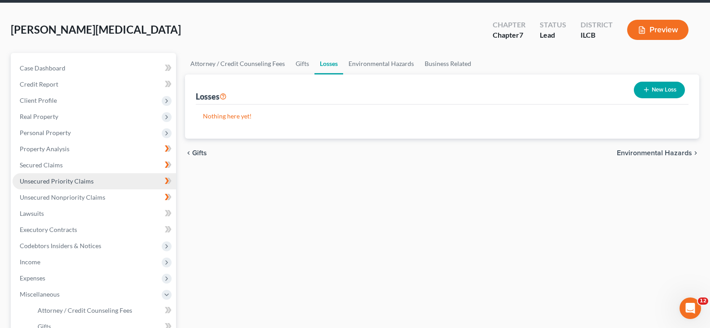
scroll to position [157, 0]
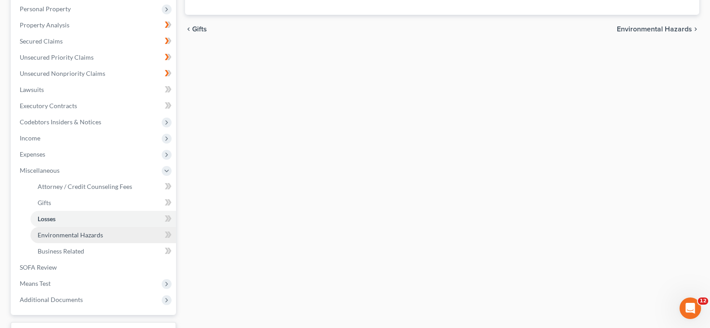
drag, startPoint x: 53, startPoint y: 239, endPoint x: 64, endPoint y: 232, distance: 12.6
click at [54, 239] on link "Environmental Hazards" at bounding box center [103, 235] width 146 height 16
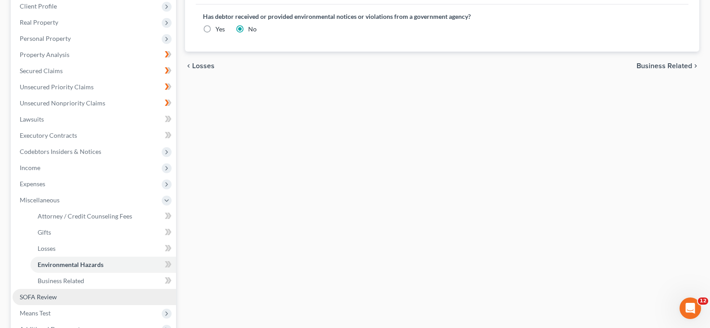
scroll to position [202, 0]
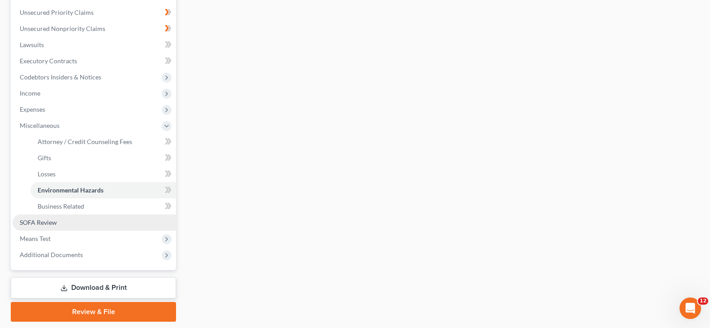
click at [48, 222] on span "SOFA Review" at bounding box center [38, 222] width 37 height 8
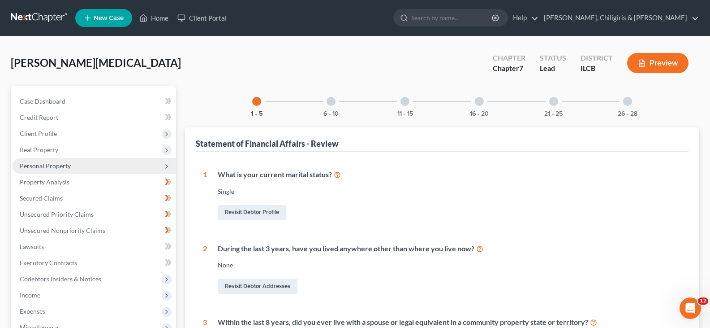
click at [43, 167] on span "Personal Property" at bounding box center [45, 166] width 51 height 8
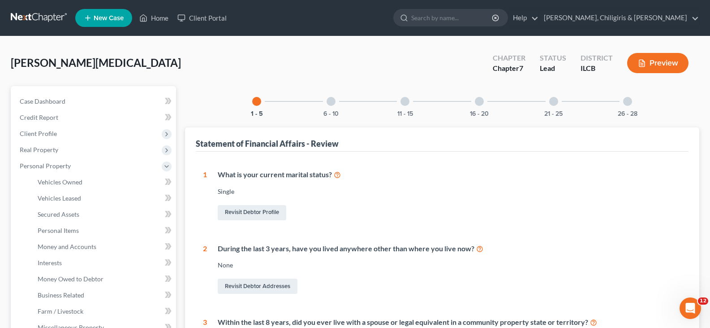
click at [333, 101] on div at bounding box center [331, 101] width 9 height 9
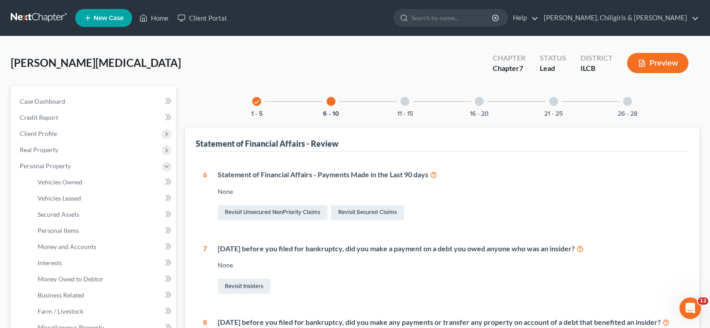
click at [407, 103] on div at bounding box center [405, 101] width 9 height 9
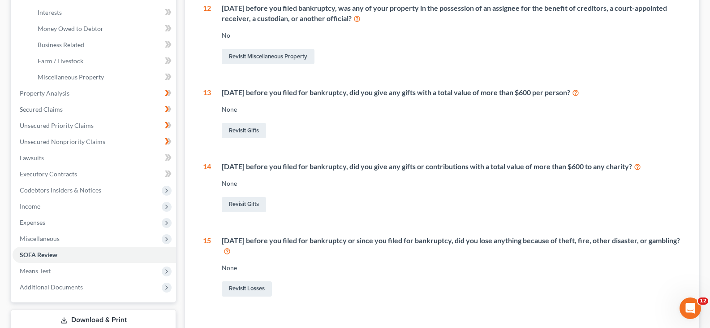
scroll to position [280, 0]
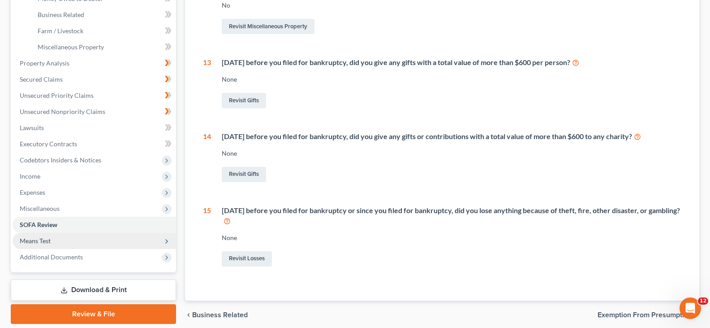
drag, startPoint x: 37, startPoint y: 241, endPoint x: 124, endPoint y: 238, distance: 86.5
click at [37, 241] on span "Means Test" at bounding box center [35, 241] width 31 height 8
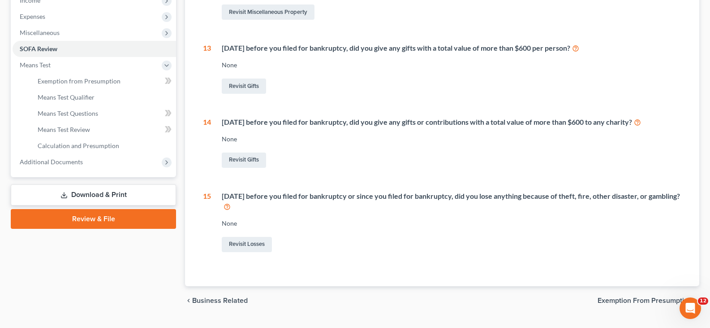
scroll to position [314, 0]
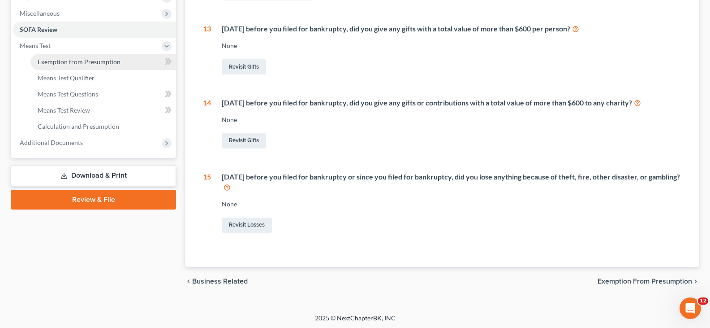
drag, startPoint x: 57, startPoint y: 61, endPoint x: 100, endPoint y: 63, distance: 43.1
click at [57, 61] on span "Exemption from Presumption" at bounding box center [79, 62] width 83 height 8
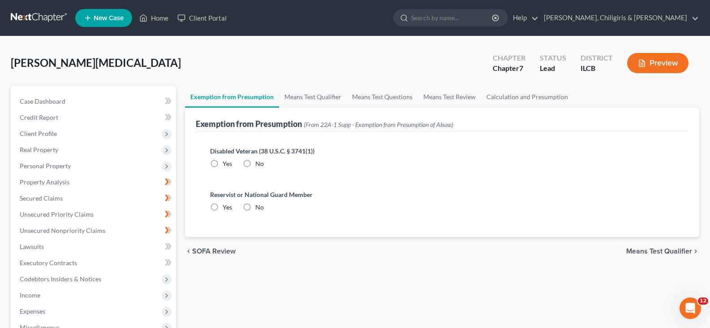
click at [255, 162] on label "No" at bounding box center [259, 163] width 9 height 9
click at [259, 162] on input "No" at bounding box center [262, 162] width 6 height 6
radio input "true"
click at [255, 209] on label "No" at bounding box center [259, 207] width 9 height 9
click at [259, 208] on input "No" at bounding box center [262, 206] width 6 height 6
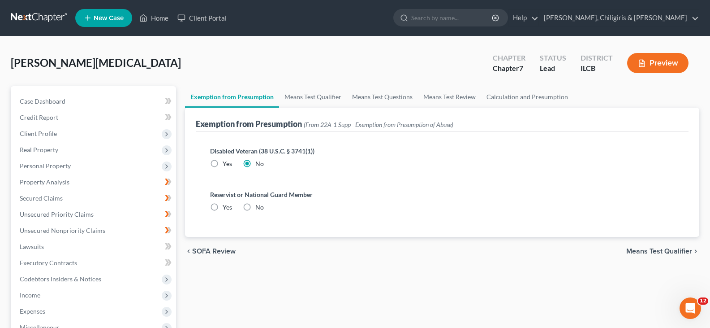
radio input "true"
click at [308, 97] on link "Means Test Qualifier" at bounding box center [313, 97] width 68 height 22
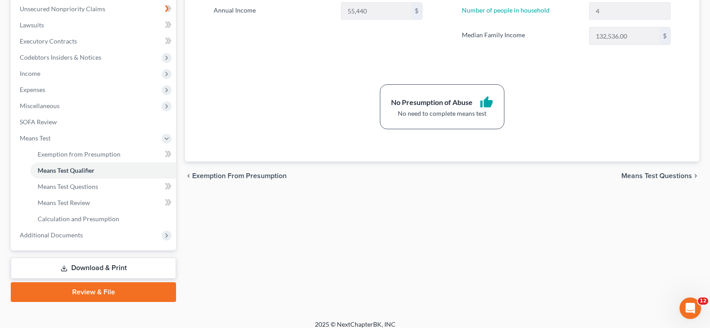
scroll to position [229, 0]
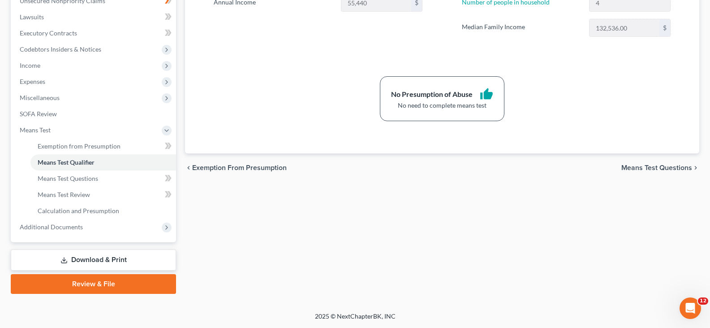
click at [108, 259] on link "Download & Print" at bounding box center [93, 259] width 165 height 21
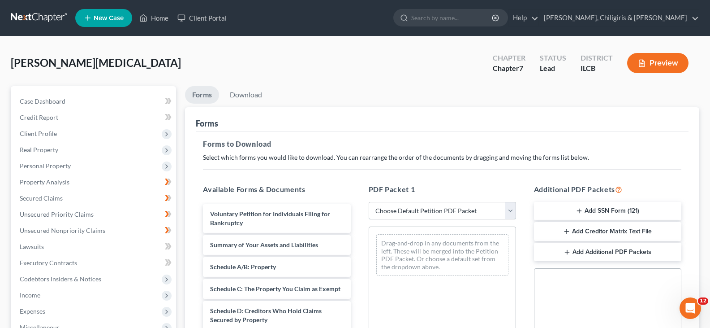
drag, startPoint x: 516, startPoint y: 209, endPoint x: 499, endPoint y: 211, distance: 17.2
click at [516, 209] on select "Choose Default Petition PDF Packet Complete Bankruptcy Petition (all forms and …" at bounding box center [442, 211] width 147 height 18
select select "8"
click at [369, 202] on select "Choose Default Petition PDF Packet Complete Bankruptcy Petition (all forms and …" at bounding box center [442, 211] width 147 height 18
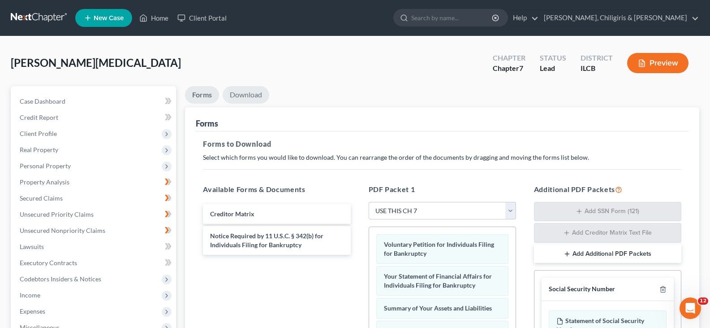
click at [241, 96] on link "Download" at bounding box center [246, 94] width 47 height 17
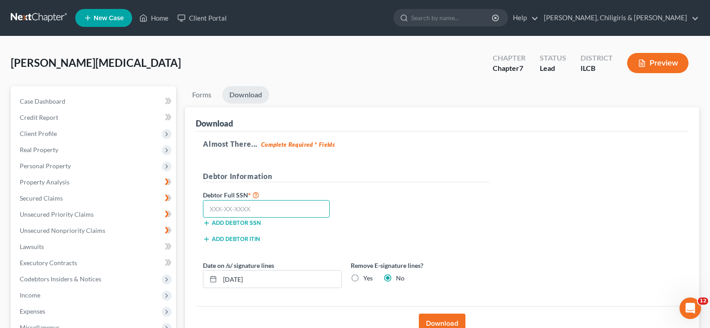
click at [285, 212] on input "text" at bounding box center [266, 209] width 127 height 18
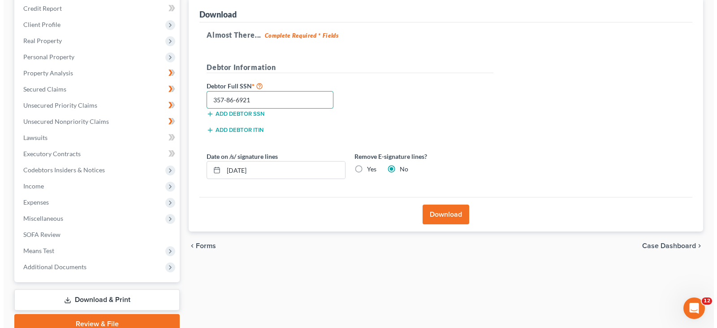
scroll to position [146, 0]
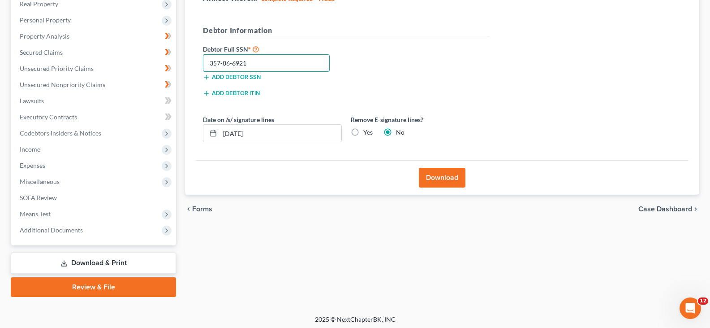
type input "357-86-6921"
click at [436, 183] on button "Download" at bounding box center [442, 178] width 47 height 20
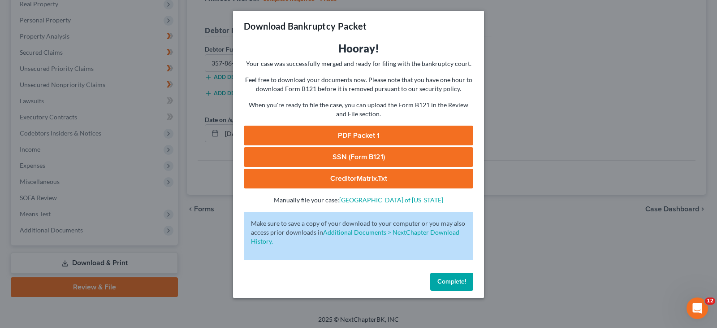
click at [346, 135] on link "PDF Packet 1" at bounding box center [358, 135] width 229 height 20
click at [378, 156] on link "SSN (Form B121)" at bounding box center [358, 157] width 229 height 20
click at [334, 177] on link "CreditorMatrix.txt" at bounding box center [358, 179] width 229 height 20
